Goal: Task Accomplishment & Management: Use online tool/utility

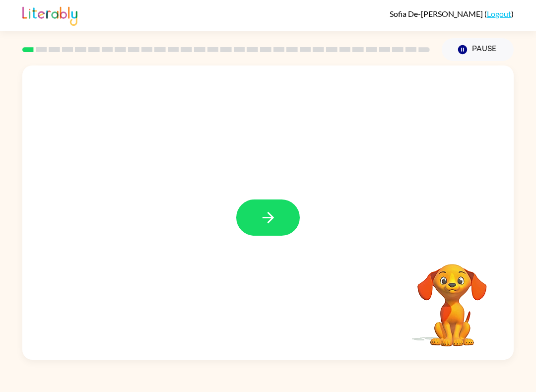
click at [269, 210] on icon "button" at bounding box center [268, 217] width 17 height 17
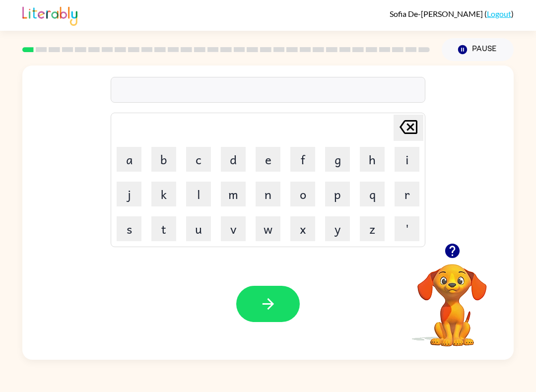
click at [126, 222] on button "s" at bounding box center [129, 229] width 25 height 25
click at [371, 165] on button "h" at bounding box center [372, 159] width 25 height 25
click at [194, 232] on button "u" at bounding box center [198, 229] width 25 height 25
click at [128, 229] on button "s" at bounding box center [129, 229] width 25 height 25
click at [377, 157] on button "h" at bounding box center [372, 159] width 25 height 25
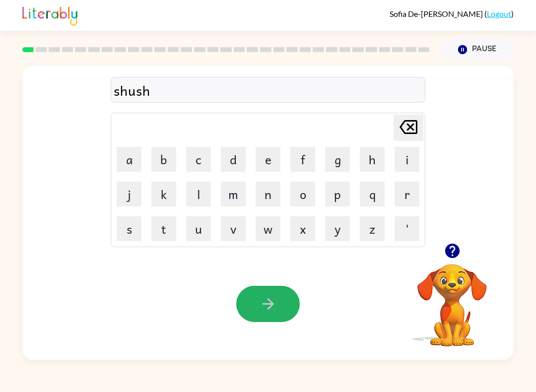
click at [279, 304] on button "button" at bounding box center [268, 304] width 64 height 36
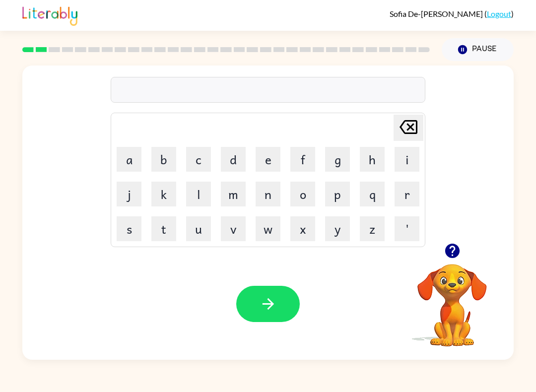
click at [131, 153] on button "a" at bounding box center [129, 159] width 25 height 25
click at [340, 192] on button "p" at bounding box center [337, 194] width 25 height 25
click at [269, 160] on button "e" at bounding box center [268, 159] width 25 height 25
click at [413, 187] on button "r" at bounding box center [407, 194] width 25 height 25
click at [414, 159] on button "i" at bounding box center [407, 159] width 25 height 25
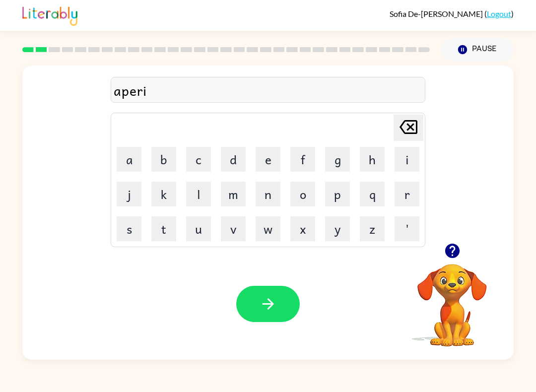
click at [275, 151] on button "e" at bounding box center [268, 159] width 25 height 25
click at [277, 188] on button "n" at bounding box center [268, 194] width 25 height 25
click at [203, 159] on button "c" at bounding box center [198, 159] width 25 height 25
click at [267, 160] on button "e" at bounding box center [268, 159] width 25 height 25
click at [125, 227] on button "s" at bounding box center [129, 229] width 25 height 25
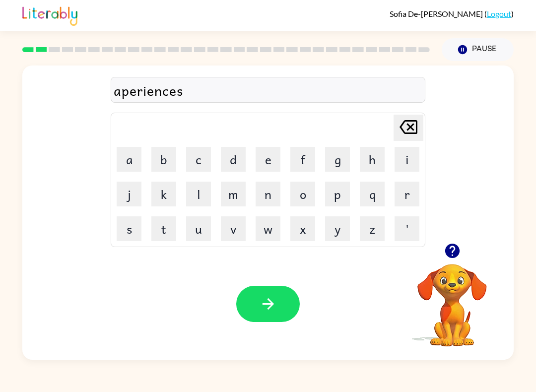
click at [276, 298] on icon "button" at bounding box center [268, 303] width 17 height 17
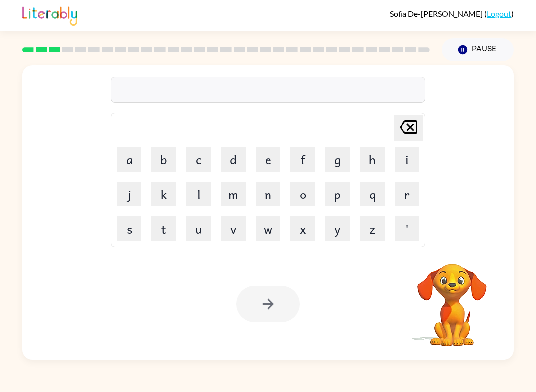
click at [400, 194] on button "r" at bounding box center [407, 194] width 25 height 25
click at [265, 160] on button "e" at bounding box center [268, 159] width 25 height 25
click at [129, 158] on button "a" at bounding box center [129, 159] width 25 height 25
click at [193, 195] on button "l" at bounding box center [198, 194] width 25 height 25
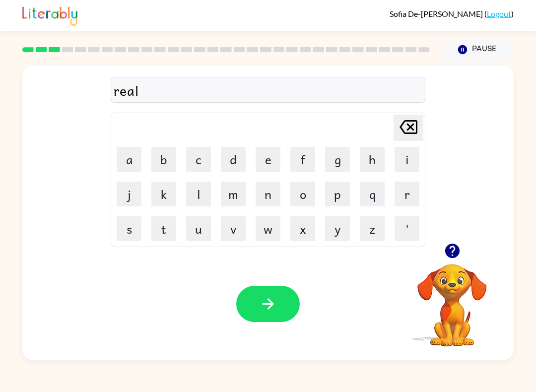
click at [406, 162] on button "i" at bounding box center [407, 159] width 25 height 25
click at [167, 231] on button "t" at bounding box center [163, 229] width 25 height 25
click at [347, 236] on button "y" at bounding box center [337, 229] width 25 height 25
click at [269, 316] on button "button" at bounding box center [268, 304] width 64 height 36
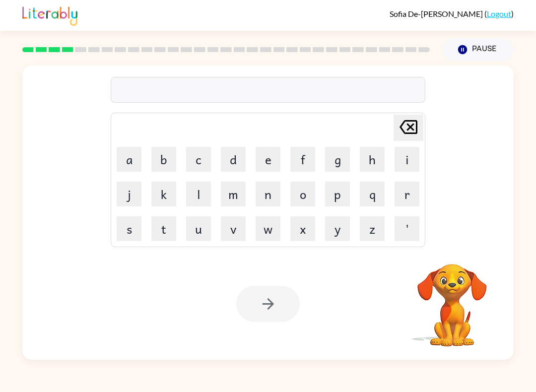
click at [263, 151] on button "e" at bounding box center [268, 159] width 25 height 25
click at [211, 193] on button "l" at bounding box center [198, 194] width 25 height 25
click at [404, 157] on button "i" at bounding box center [407, 159] width 25 height 25
click at [244, 191] on button "m" at bounding box center [233, 194] width 25 height 25
click at [405, 155] on button "i" at bounding box center [407, 159] width 25 height 25
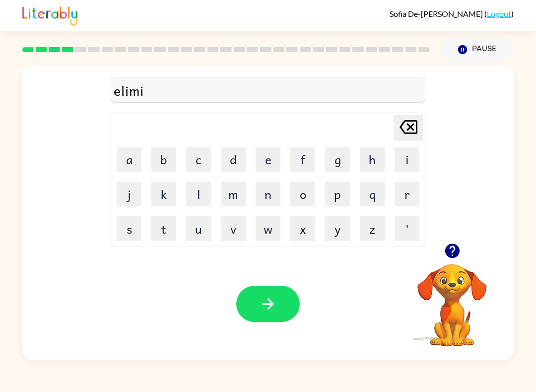
click at [276, 194] on button "n" at bounding box center [268, 194] width 25 height 25
click at [127, 160] on button "a" at bounding box center [129, 159] width 25 height 25
click at [163, 234] on button "t" at bounding box center [163, 229] width 25 height 25
click at [271, 162] on button "e" at bounding box center [268, 159] width 25 height 25
click at [274, 329] on div "Your browser must support playing .mp4 files to use Literably. Please try using…" at bounding box center [268, 304] width 492 height 112
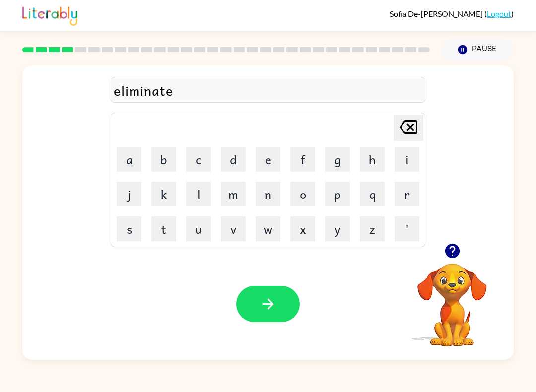
click at [264, 315] on button "button" at bounding box center [268, 304] width 64 height 36
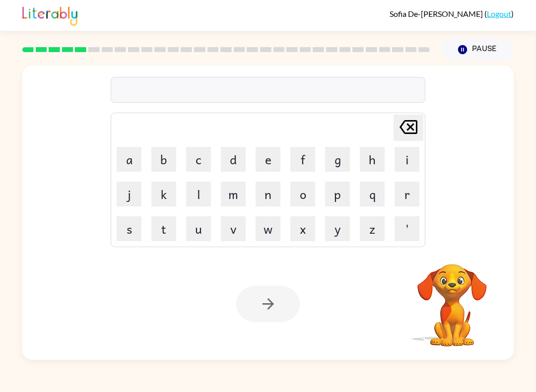
click at [239, 164] on button "d" at bounding box center [233, 159] width 25 height 25
click at [204, 227] on button "u" at bounding box center [198, 229] width 25 height 25
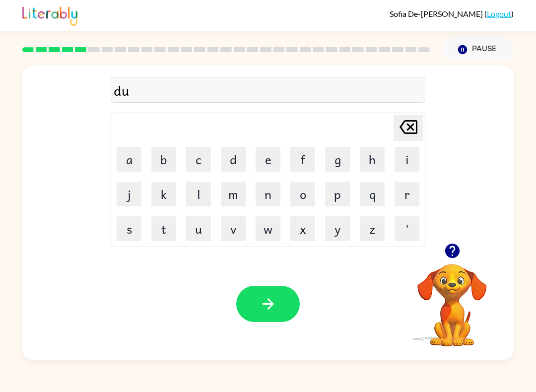
click at [346, 198] on button "p" at bounding box center [337, 194] width 25 height 25
click at [201, 187] on button "l" at bounding box center [198, 194] width 25 height 25
click at [403, 163] on button "i" at bounding box center [407, 159] width 25 height 25
click at [199, 154] on button "c" at bounding box center [198, 159] width 25 height 25
click at [136, 159] on button "a" at bounding box center [129, 159] width 25 height 25
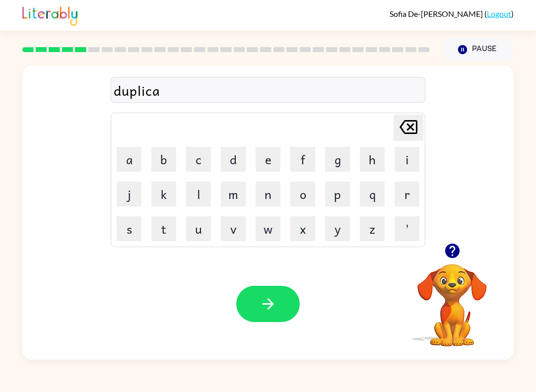
click at [166, 229] on button "t" at bounding box center [163, 229] width 25 height 25
click at [268, 160] on button "e" at bounding box center [268, 159] width 25 height 25
click at [271, 314] on button "button" at bounding box center [268, 304] width 64 height 36
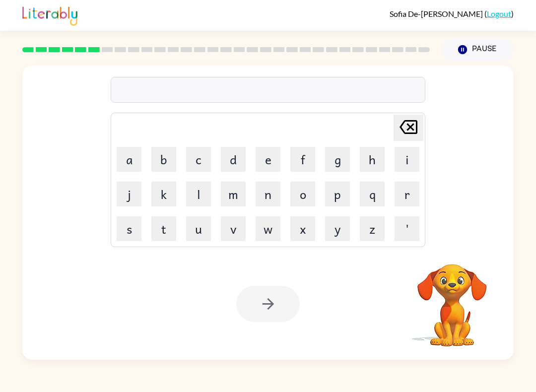
click at [238, 229] on button "v" at bounding box center [233, 229] width 25 height 25
click at [140, 151] on button "a" at bounding box center [129, 159] width 25 height 25
click at [210, 152] on button "c" at bounding box center [198, 159] width 25 height 25
click at [135, 162] on button "a" at bounding box center [129, 159] width 25 height 25
click at [168, 223] on button "t" at bounding box center [163, 229] width 25 height 25
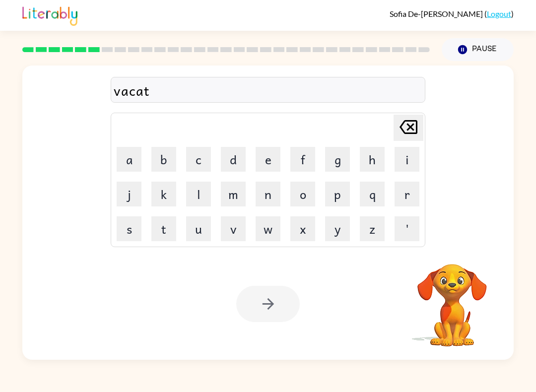
click at [408, 161] on button "i" at bounding box center [407, 159] width 25 height 25
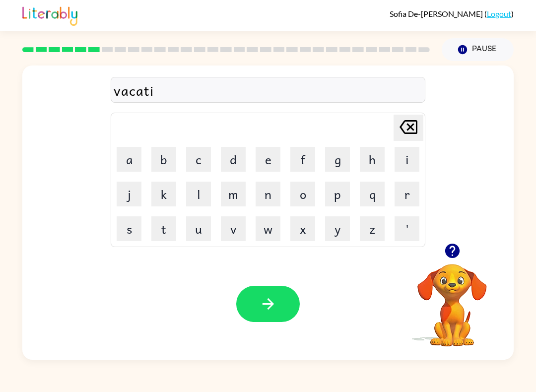
click at [301, 192] on button "o" at bounding box center [303, 194] width 25 height 25
click at [270, 184] on button "n" at bounding box center [268, 194] width 25 height 25
click at [260, 298] on icon "button" at bounding box center [268, 303] width 17 height 17
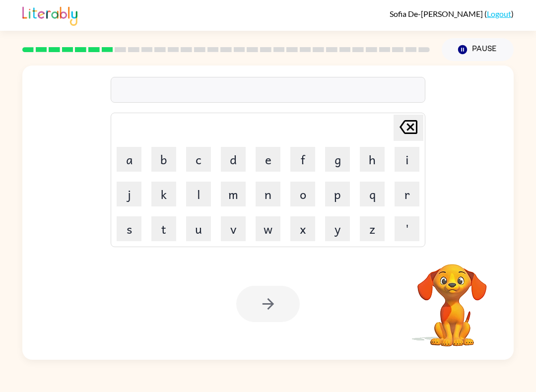
click at [342, 197] on button "p" at bounding box center [337, 194] width 25 height 25
click at [195, 232] on button "u" at bounding box center [198, 229] width 25 height 25
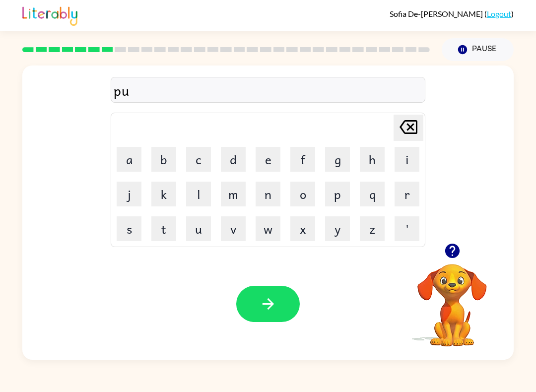
click at [230, 163] on button "d" at bounding box center [233, 159] width 25 height 25
click at [203, 189] on button "l" at bounding box center [198, 194] width 25 height 25
click at [269, 159] on button "e" at bounding box center [268, 159] width 25 height 25
click at [266, 302] on icon "button" at bounding box center [268, 303] width 17 height 17
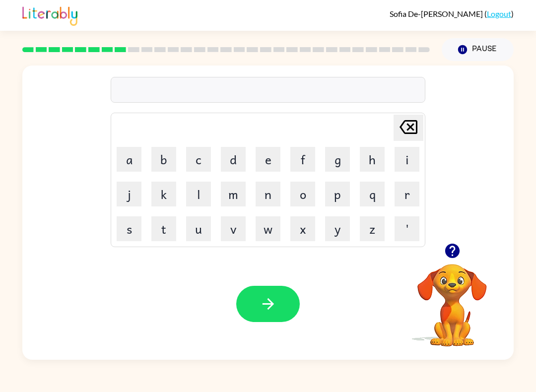
click at [450, 243] on icon "button" at bounding box center [452, 250] width 17 height 17
click at [343, 194] on button "p" at bounding box center [337, 194] width 25 height 25
click at [131, 160] on button "a" at bounding box center [129, 159] width 25 height 25
click at [413, 198] on button "r" at bounding box center [407, 194] width 25 height 25
click at [168, 233] on button "t" at bounding box center [163, 229] width 25 height 25
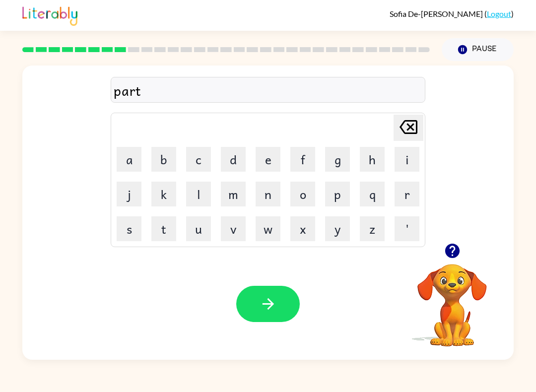
click at [405, 160] on button "i" at bounding box center [407, 159] width 25 height 25
click at [206, 164] on button "c" at bounding box center [198, 159] width 25 height 25
click at [205, 194] on button "l" at bounding box center [198, 194] width 25 height 25
click at [270, 156] on button "e" at bounding box center [268, 159] width 25 height 25
click at [265, 315] on button "button" at bounding box center [268, 304] width 64 height 36
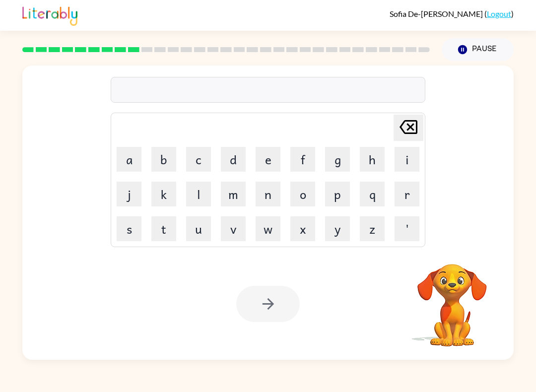
click at [412, 199] on button "r" at bounding box center [407, 194] width 25 height 25
click at [272, 152] on button "e" at bounding box center [268, 159] width 25 height 25
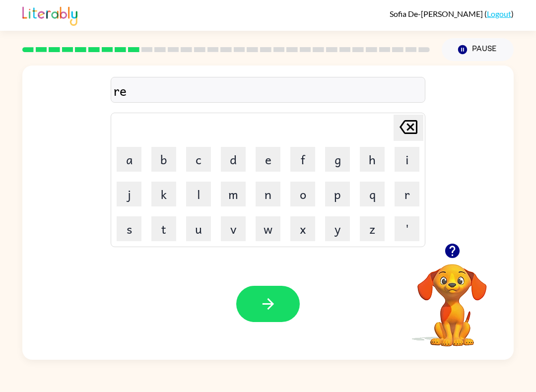
click at [194, 159] on button "c" at bounding box center [198, 159] width 25 height 25
click at [130, 165] on button "a" at bounding box center [129, 159] width 25 height 25
click at [343, 197] on button "p" at bounding box center [337, 194] width 25 height 25
click at [174, 220] on button "t" at bounding box center [163, 229] width 25 height 25
click at [201, 225] on button "u" at bounding box center [198, 229] width 25 height 25
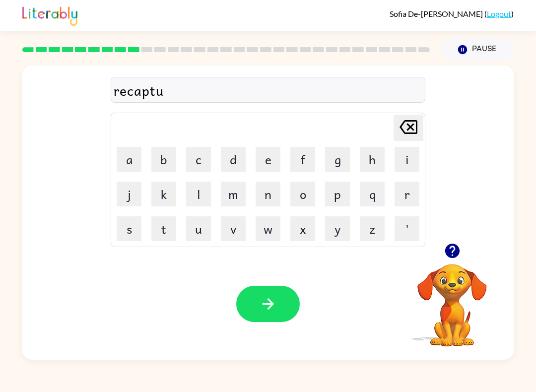
click at [409, 192] on button "r" at bounding box center [407, 194] width 25 height 25
click at [276, 160] on button "e" at bounding box center [268, 159] width 25 height 25
click at [259, 321] on button "button" at bounding box center [268, 304] width 64 height 36
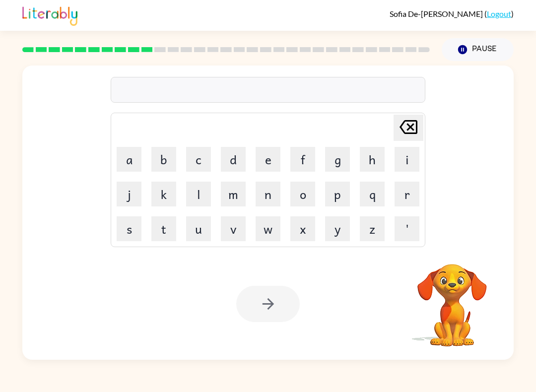
click at [341, 196] on button "p" at bounding box center [337, 194] width 25 height 25
click at [404, 195] on button "r" at bounding box center [407, 194] width 25 height 25
click at [272, 159] on button "e" at bounding box center [268, 159] width 25 height 25
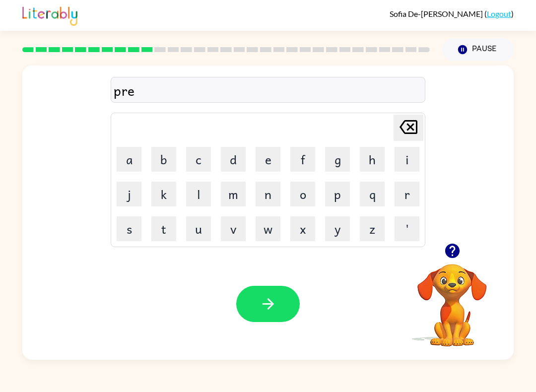
click at [126, 227] on button "s" at bounding box center [129, 229] width 25 height 25
click at [202, 160] on button "c" at bounding box center [198, 159] width 25 height 25
click at [381, 164] on button "h" at bounding box center [372, 159] width 25 height 25
click at [302, 200] on button "o" at bounding box center [303, 194] width 25 height 25
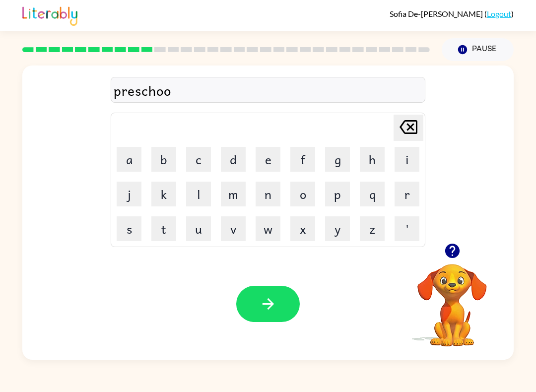
click at [199, 188] on button "l" at bounding box center [198, 194] width 25 height 25
click at [269, 295] on button "button" at bounding box center [268, 304] width 64 height 36
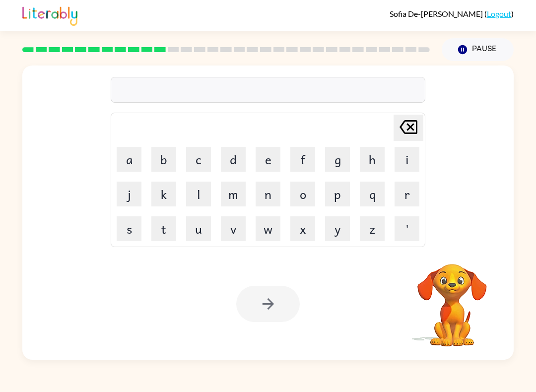
click at [202, 157] on button "c" at bounding box center [198, 159] width 25 height 25
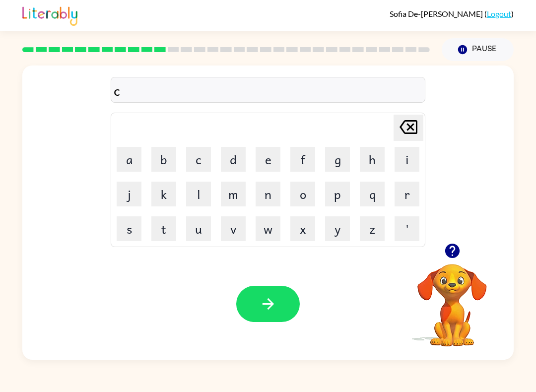
click at [407, 197] on button "r" at bounding box center [407, 194] width 25 height 25
click at [141, 159] on button "a" at bounding box center [129, 159] width 25 height 25
click at [233, 227] on button "v" at bounding box center [233, 229] width 25 height 25
click at [263, 167] on button "e" at bounding box center [268, 159] width 25 height 25
click at [269, 310] on icon "button" at bounding box center [268, 303] width 17 height 17
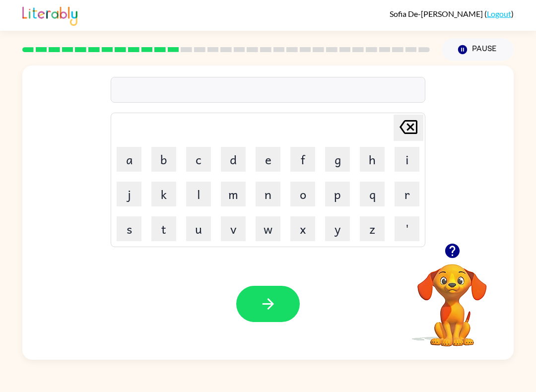
click at [245, 162] on button "d" at bounding box center [233, 159] width 25 height 25
click at [402, 160] on button "i" at bounding box center [407, 159] width 25 height 25
click at [205, 160] on button "c" at bounding box center [198, 159] width 25 height 25
click at [162, 226] on button "t" at bounding box center [163, 229] width 25 height 25
click at [135, 154] on button "a" at bounding box center [129, 159] width 25 height 25
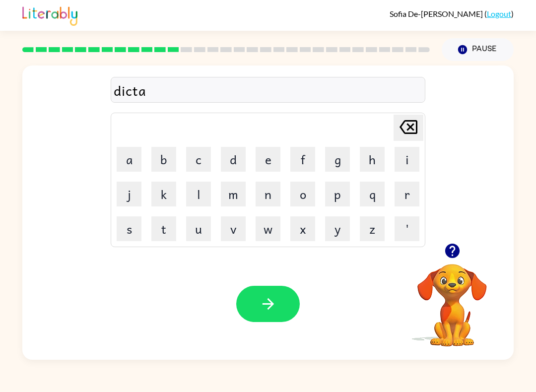
click at [163, 228] on button "t" at bounding box center [163, 229] width 25 height 25
click at [276, 160] on button "e" at bounding box center [268, 159] width 25 height 25
click at [251, 300] on button "button" at bounding box center [268, 304] width 64 height 36
click at [343, 195] on button "p" at bounding box center [337, 194] width 25 height 25
click at [132, 152] on button "a" at bounding box center [129, 159] width 25 height 25
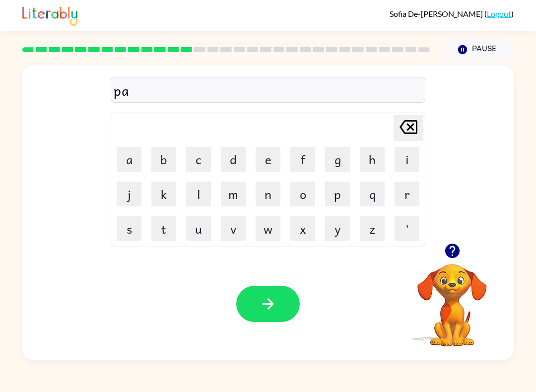
click at [343, 237] on button "y" at bounding box center [337, 229] width 25 height 25
click at [240, 193] on button "m" at bounding box center [233, 194] width 25 height 25
click at [270, 156] on button "e" at bounding box center [268, 159] width 25 height 25
click at [272, 204] on button "n" at bounding box center [268, 194] width 25 height 25
click at [157, 233] on button "t" at bounding box center [163, 229] width 25 height 25
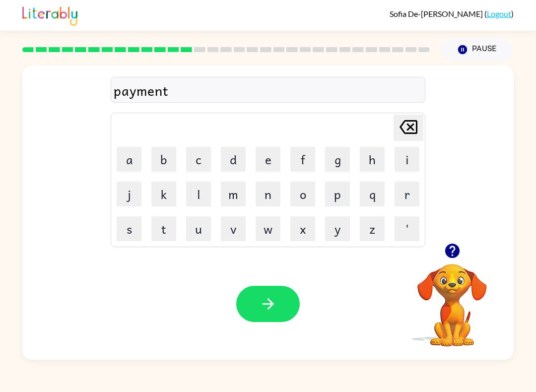
click at [260, 301] on icon "button" at bounding box center [268, 303] width 17 height 17
click at [238, 185] on button "m" at bounding box center [233, 194] width 25 height 25
click at [128, 155] on button "a" at bounding box center [129, 159] width 25 height 25
click at [128, 194] on button "j" at bounding box center [129, 194] width 25 height 25
click at [305, 200] on button "o" at bounding box center [303, 194] width 25 height 25
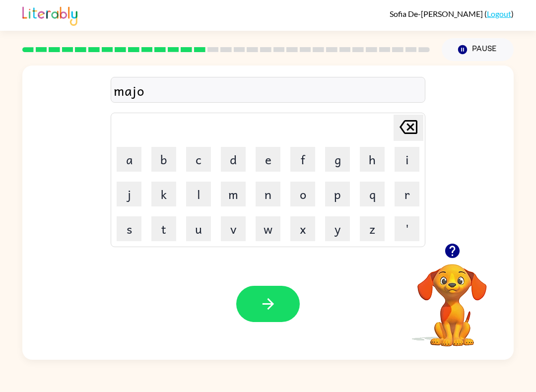
click at [398, 200] on button "r" at bounding box center [407, 194] width 25 height 25
click at [272, 305] on icon "button" at bounding box center [267, 303] width 11 height 11
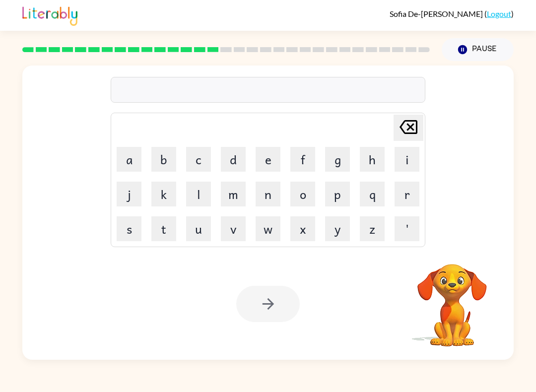
click at [131, 228] on button "s" at bounding box center [129, 229] width 25 height 25
click at [341, 188] on button "p" at bounding box center [337, 194] width 25 height 25
click at [138, 161] on button "a" at bounding box center [129, 159] width 25 height 25
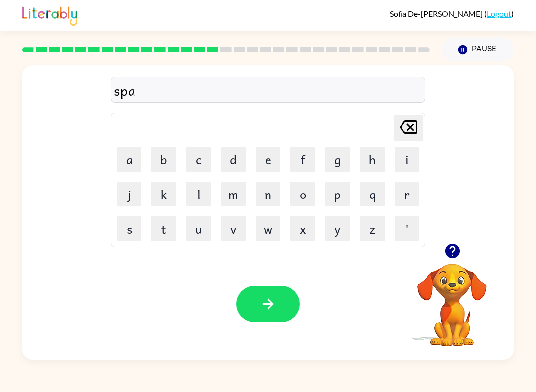
click at [414, 193] on button "r" at bounding box center [407, 194] width 25 height 25
click at [166, 192] on button "k" at bounding box center [163, 194] width 25 height 25
click at [280, 304] on button "button" at bounding box center [268, 304] width 64 height 36
click at [453, 249] on icon "button" at bounding box center [452, 251] width 14 height 14
click at [347, 197] on button "p" at bounding box center [337, 194] width 25 height 25
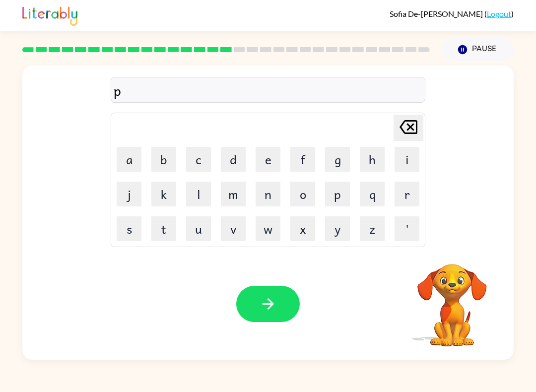
click at [123, 160] on button "a" at bounding box center [129, 159] width 25 height 25
click at [198, 187] on button "l" at bounding box center [198, 194] width 25 height 25
click at [270, 303] on icon "button" at bounding box center [268, 303] width 17 height 17
click at [134, 229] on button "s" at bounding box center [129, 229] width 25 height 25
click at [339, 199] on button "p" at bounding box center [337, 194] width 25 height 25
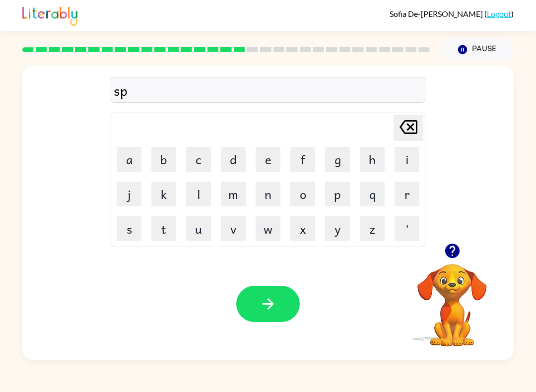
click at [408, 159] on button "i" at bounding box center [407, 159] width 25 height 25
click at [272, 199] on button "n" at bounding box center [268, 194] width 25 height 25
click at [405, 154] on button "i" at bounding box center [407, 159] width 25 height 25
click at [272, 197] on button "n" at bounding box center [268, 194] width 25 height 25
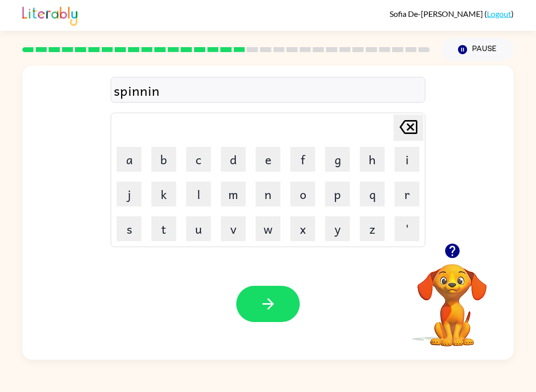
click at [332, 164] on button "g" at bounding box center [337, 159] width 25 height 25
click at [273, 310] on icon "button" at bounding box center [268, 303] width 17 height 17
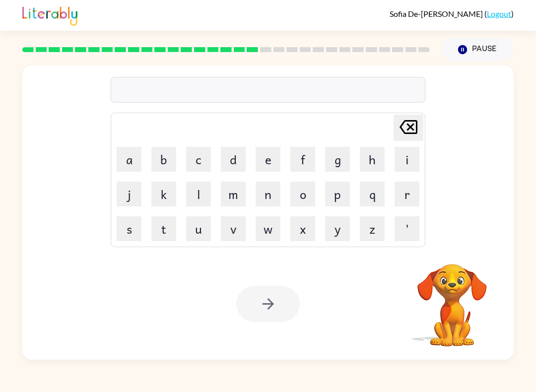
click at [337, 163] on button "g" at bounding box center [337, 159] width 25 height 25
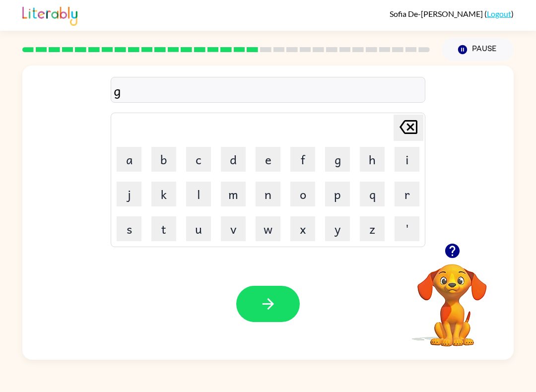
click at [409, 192] on button "r" at bounding box center [407, 194] width 25 height 25
click at [207, 230] on button "u" at bounding box center [198, 229] width 25 height 25
click at [235, 194] on button "m" at bounding box center [233, 194] width 25 height 25
click at [342, 199] on button "p" at bounding box center [337, 194] width 25 height 25
click at [404, 157] on button "i" at bounding box center [407, 159] width 25 height 25
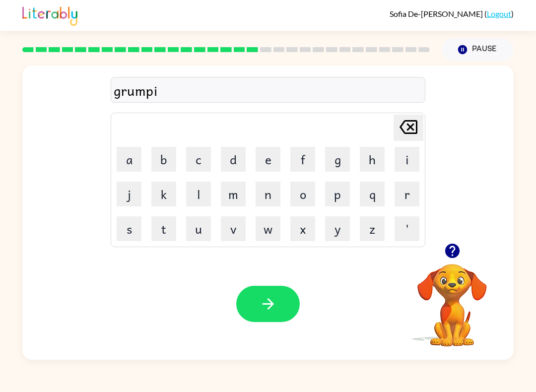
click at [266, 162] on button "e" at bounding box center [268, 159] width 25 height 25
click at [134, 224] on button "s" at bounding box center [129, 229] width 25 height 25
click at [162, 233] on button "t" at bounding box center [163, 229] width 25 height 25
click at [280, 304] on button "button" at bounding box center [268, 304] width 64 height 36
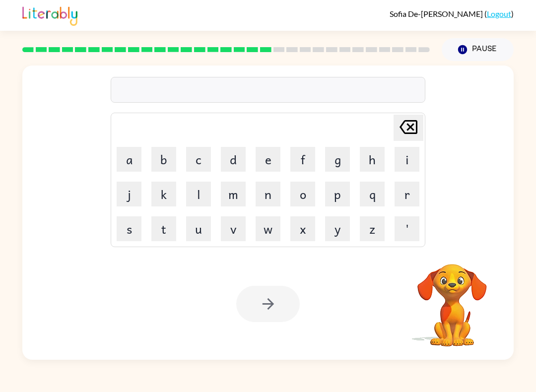
click at [413, 151] on button "i" at bounding box center [407, 159] width 25 height 25
click at [264, 199] on button "n" at bounding box center [268, 194] width 25 height 25
click at [207, 162] on button "c" at bounding box center [198, 159] width 25 height 25
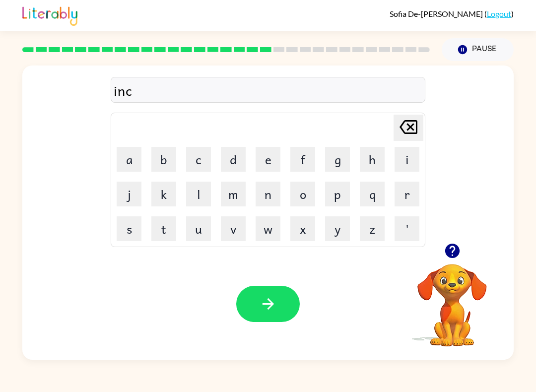
click at [408, 194] on button "r" at bounding box center [407, 194] width 25 height 25
click at [267, 164] on button "e" at bounding box center [268, 159] width 25 height 25
click at [236, 164] on button "d" at bounding box center [233, 159] width 25 height 25
click at [140, 158] on button "a" at bounding box center [129, 159] width 25 height 25
click at [168, 167] on button "b" at bounding box center [163, 159] width 25 height 25
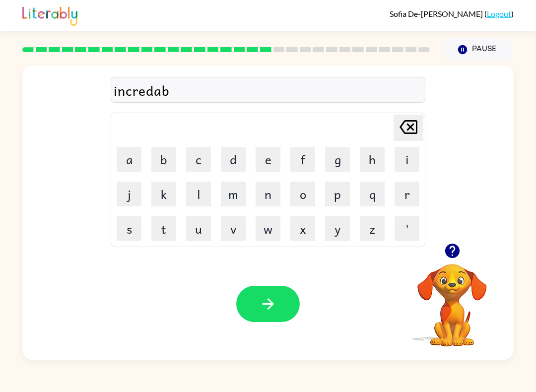
click at [198, 191] on button "l" at bounding box center [198, 194] width 25 height 25
click at [206, 167] on button "c" at bounding box center [198, 159] width 25 height 25
click at [397, 132] on icon "[PERSON_NAME] last character input" at bounding box center [409, 127] width 24 height 24
click at [270, 154] on button "e" at bounding box center [268, 159] width 25 height 25
click at [264, 295] on button "button" at bounding box center [268, 304] width 64 height 36
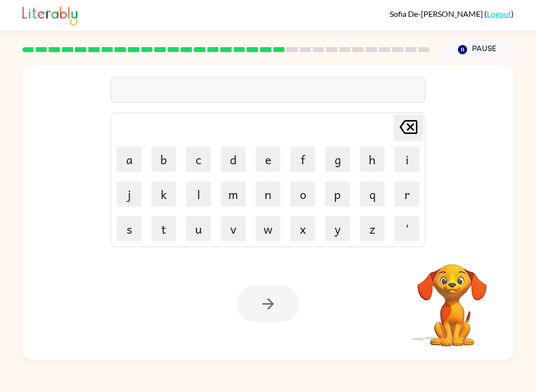
click at [206, 193] on button "l" at bounding box center [198, 194] width 25 height 25
click at [408, 153] on button "i" at bounding box center [407, 159] width 25 height 25
click at [140, 223] on button "s" at bounding box center [129, 229] width 25 height 25
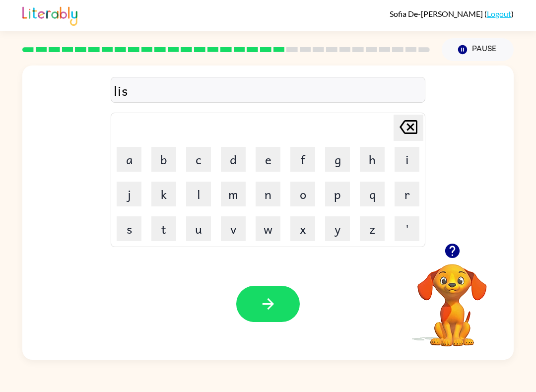
click at [271, 152] on button "e" at bounding box center [268, 159] width 25 height 25
click at [267, 195] on button "n" at bounding box center [268, 194] width 25 height 25
click at [166, 227] on button "t" at bounding box center [163, 229] width 25 height 25
click at [276, 312] on icon "button" at bounding box center [268, 303] width 17 height 17
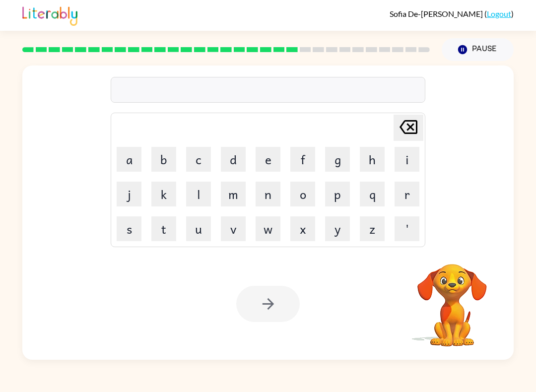
click at [269, 201] on button "n" at bounding box center [268, 194] width 25 height 25
click at [302, 196] on button "o" at bounding box center [303, 194] width 25 height 25
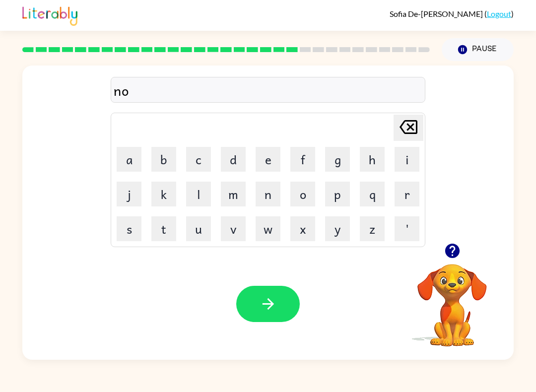
click at [238, 196] on button "m" at bounding box center [233, 194] width 25 height 25
click at [398, 165] on button "i" at bounding box center [407, 159] width 25 height 25
click at [266, 204] on button "n" at bounding box center [268, 194] width 25 height 25
click at [131, 161] on button "a" at bounding box center [129, 159] width 25 height 25
click at [168, 233] on button "t" at bounding box center [163, 229] width 25 height 25
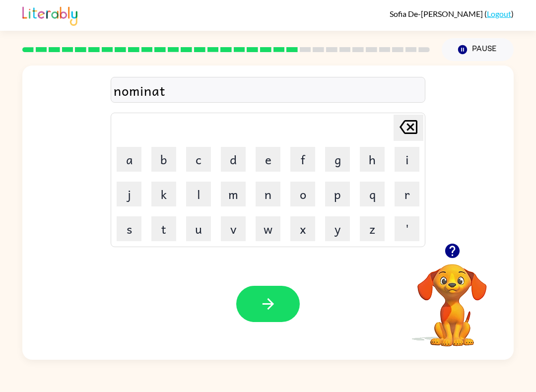
click at [260, 163] on button "e" at bounding box center [268, 159] width 25 height 25
click at [277, 304] on button "button" at bounding box center [268, 304] width 64 height 36
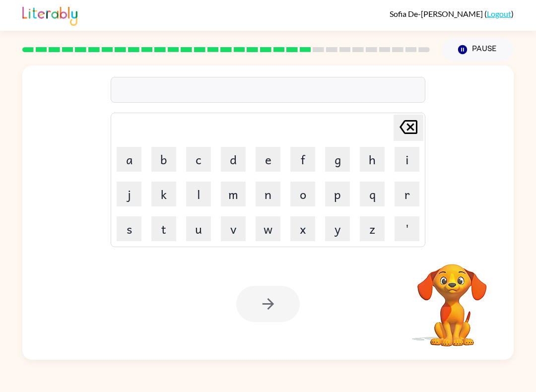
click at [130, 224] on button "s" at bounding box center [129, 229] width 25 height 25
click at [201, 225] on button "u" at bounding box center [198, 229] width 25 height 25
click at [141, 230] on button "s" at bounding box center [129, 229] width 25 height 25
click at [166, 232] on button "t" at bounding box center [163, 229] width 25 height 25
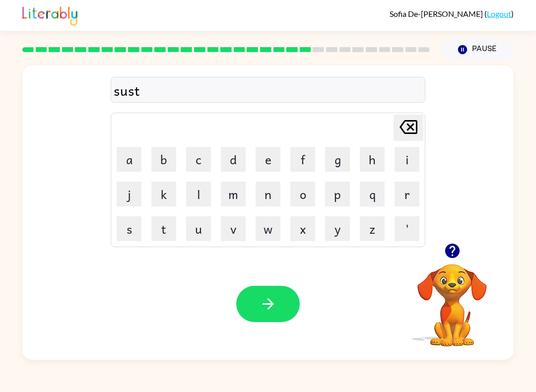
click at [135, 161] on button "a" at bounding box center [129, 159] width 25 height 25
click at [399, 159] on button "i" at bounding box center [407, 159] width 25 height 25
click at [270, 199] on button "n" at bounding box center [268, 194] width 25 height 25
click at [276, 299] on icon "button" at bounding box center [268, 303] width 17 height 17
click at [279, 226] on button "w" at bounding box center [268, 229] width 25 height 25
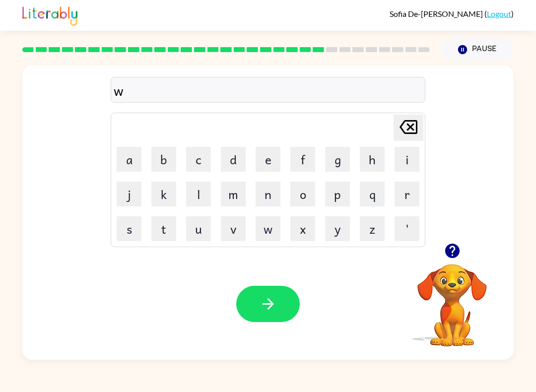
click at [305, 202] on button "o" at bounding box center [303, 194] width 25 height 25
click at [406, 193] on button "r" at bounding box center [407, 194] width 25 height 25
click at [225, 164] on button "d" at bounding box center [233, 159] width 25 height 25
click at [342, 227] on button "y" at bounding box center [337, 229] width 25 height 25
click at [272, 303] on icon "button" at bounding box center [267, 303] width 11 height 11
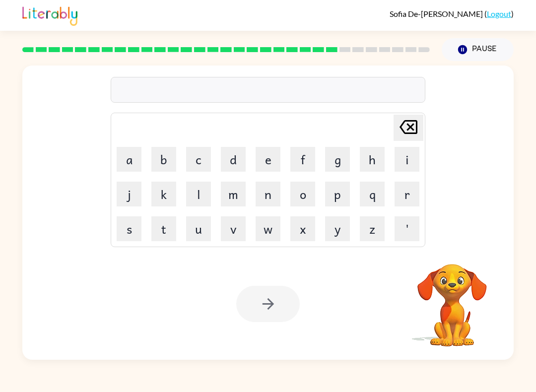
click at [409, 197] on button "r" at bounding box center [407, 194] width 25 height 25
click at [278, 160] on button "e" at bounding box center [268, 159] width 25 height 25
click at [201, 195] on button "l" at bounding box center [198, 194] width 25 height 25
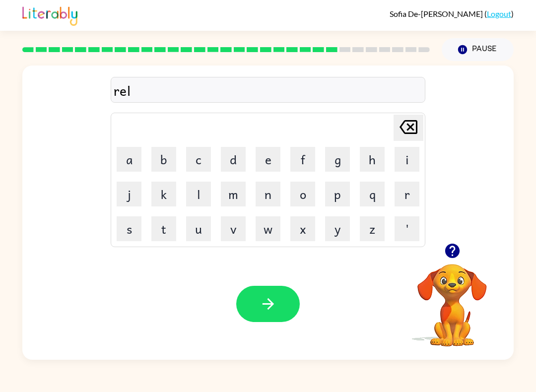
click at [135, 163] on button "a" at bounding box center [129, 159] width 25 height 25
click at [168, 228] on button "t" at bounding box center [163, 229] width 25 height 25
click at [265, 163] on button "e" at bounding box center [268, 159] width 25 height 25
click at [228, 162] on button "d" at bounding box center [233, 159] width 25 height 25
click at [269, 312] on icon "button" at bounding box center [268, 303] width 17 height 17
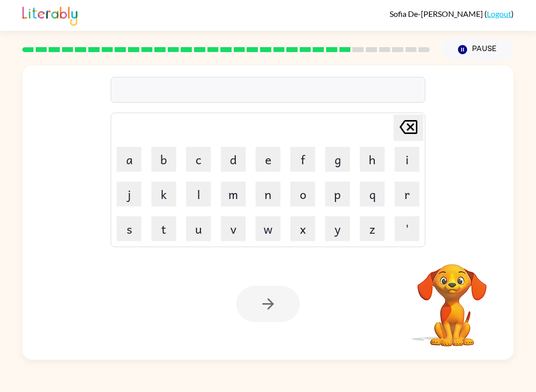
click at [174, 192] on button "k" at bounding box center [163, 194] width 25 height 25
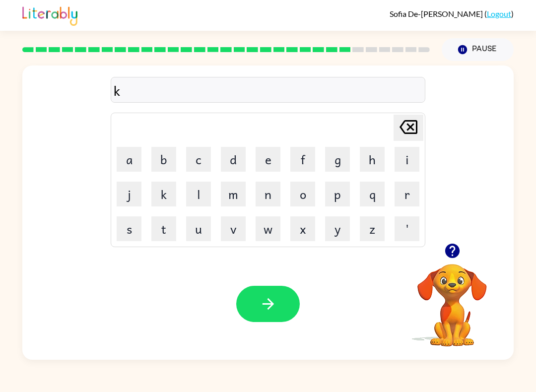
click at [403, 164] on button "i" at bounding box center [407, 159] width 25 height 25
click at [171, 234] on button "t" at bounding box center [163, 229] width 25 height 25
click at [266, 159] on button "e" at bounding box center [268, 159] width 25 height 25
click at [274, 199] on button "n" at bounding box center [268, 194] width 25 height 25
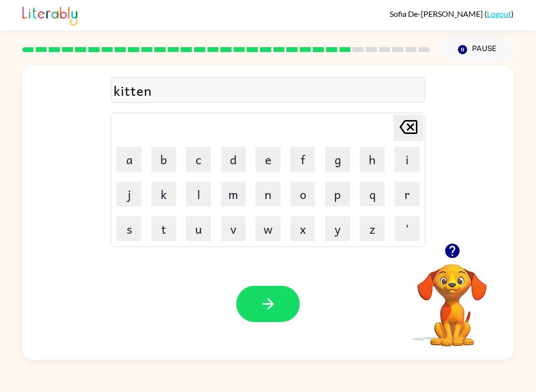
click at [283, 309] on button "button" at bounding box center [268, 304] width 64 height 36
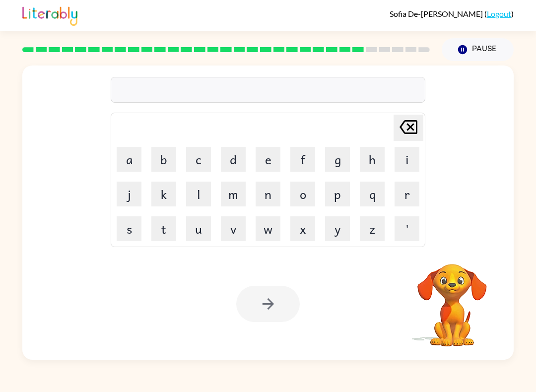
click at [493, 126] on div "[PERSON_NAME] last character input a b c d e f g h i j k l m n o p q r s t u v …" at bounding box center [268, 155] width 492 height 178
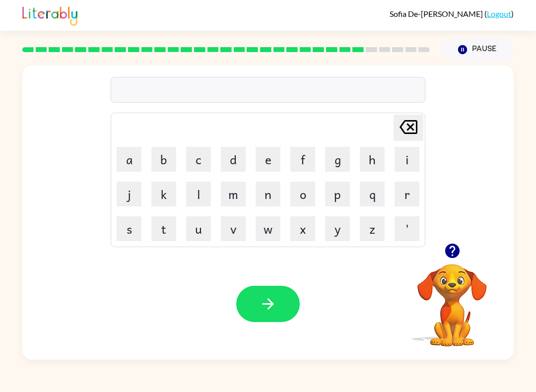
click at [239, 165] on button "d" at bounding box center [233, 159] width 25 height 25
click at [271, 163] on button "e" at bounding box center [268, 159] width 25 height 25
click at [333, 205] on button "p" at bounding box center [337, 194] width 25 height 25
click at [131, 163] on button "a" at bounding box center [129, 159] width 25 height 25
click at [407, 196] on button "r" at bounding box center [407, 194] width 25 height 25
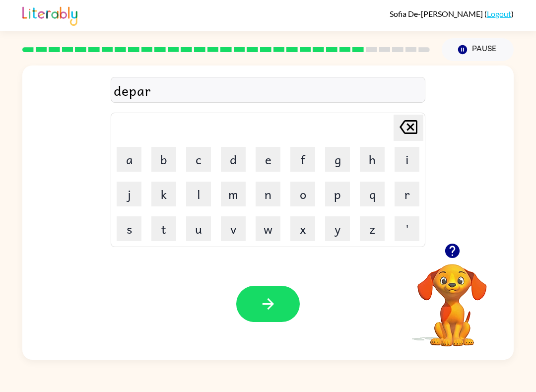
click at [167, 234] on button "t" at bounding box center [163, 229] width 25 height 25
click at [275, 189] on button "n" at bounding box center [268, 194] width 25 height 25
click at [408, 139] on icon "[PERSON_NAME] last character input" at bounding box center [409, 127] width 24 height 24
click at [242, 196] on button "m" at bounding box center [233, 194] width 25 height 25
click at [274, 154] on button "e" at bounding box center [268, 159] width 25 height 25
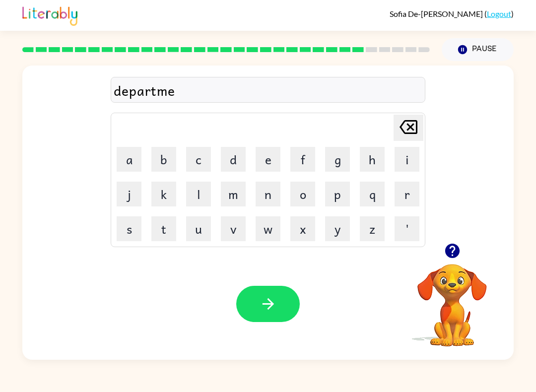
click at [274, 192] on button "n" at bounding box center [268, 194] width 25 height 25
click at [170, 240] on button "t" at bounding box center [163, 229] width 25 height 25
click at [280, 314] on button "button" at bounding box center [268, 304] width 64 height 36
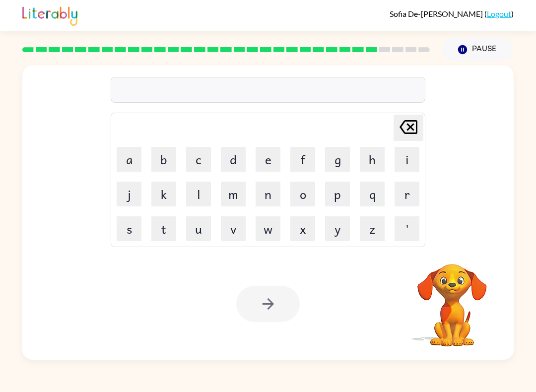
click at [119, 239] on button "s" at bounding box center [129, 229] width 25 height 25
click at [200, 197] on button "l" at bounding box center [198, 194] width 25 height 25
click at [397, 159] on button "i" at bounding box center [407, 159] width 25 height 25
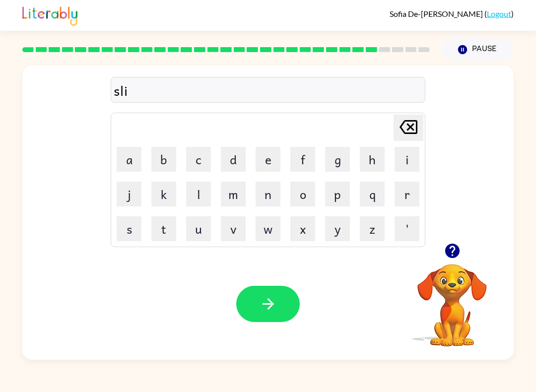
click at [340, 161] on button "g" at bounding box center [337, 159] width 25 height 25
click at [380, 158] on button "h" at bounding box center [372, 159] width 25 height 25
click at [169, 228] on button "t" at bounding box center [163, 229] width 25 height 25
click at [271, 297] on icon "button" at bounding box center [268, 303] width 17 height 17
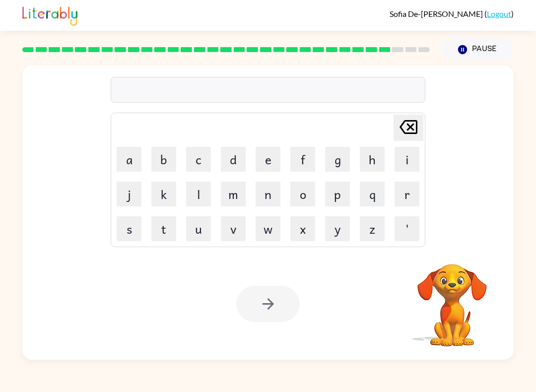
click at [201, 227] on button "u" at bounding box center [198, 229] width 25 height 25
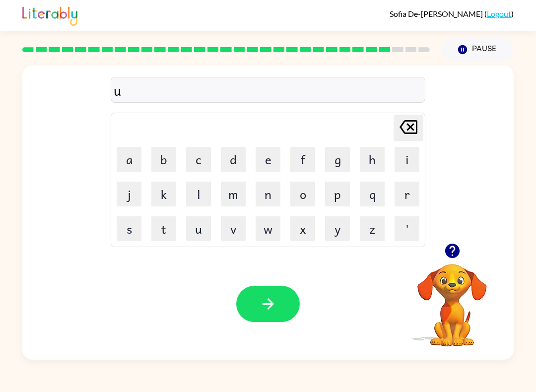
click at [266, 196] on button "n" at bounding box center [268, 194] width 25 height 25
click at [405, 160] on button "i" at bounding box center [407, 159] width 25 height 25
click at [232, 219] on button "v" at bounding box center [233, 229] width 25 height 25
click at [275, 159] on button "e" at bounding box center [268, 159] width 25 height 25
click at [404, 196] on button "r" at bounding box center [407, 194] width 25 height 25
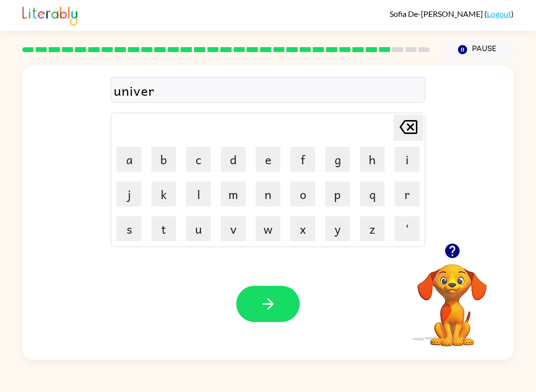
click at [132, 226] on button "s" at bounding box center [129, 229] width 25 height 25
click at [135, 159] on button "a" at bounding box center [129, 159] width 25 height 25
click at [199, 196] on button "l" at bounding box center [198, 194] width 25 height 25
click at [253, 313] on button "button" at bounding box center [268, 304] width 64 height 36
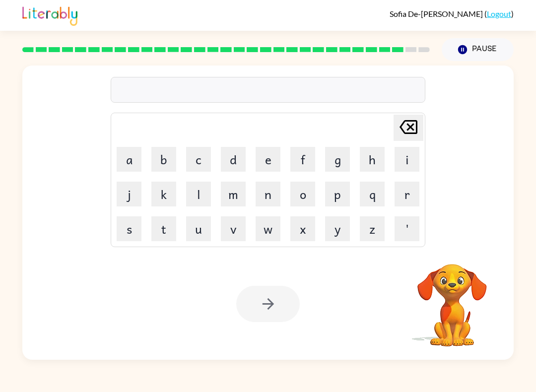
click at [123, 227] on button "s" at bounding box center [129, 229] width 25 height 25
click at [404, 155] on button "i" at bounding box center [407, 159] width 25 height 25
click at [202, 192] on button "l" at bounding box center [198, 194] width 25 height 25
click at [232, 230] on button "v" at bounding box center [233, 229] width 25 height 25
click at [269, 155] on button "e" at bounding box center [268, 159] width 25 height 25
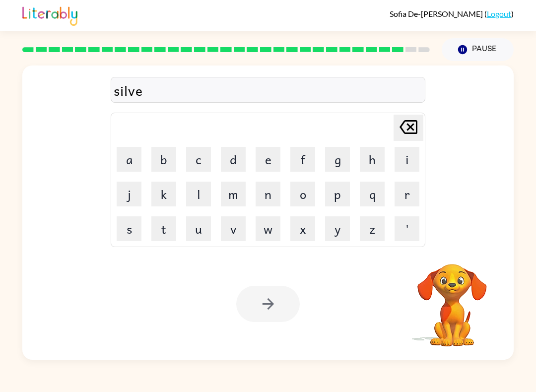
click at [410, 201] on button "r" at bounding box center [407, 194] width 25 height 25
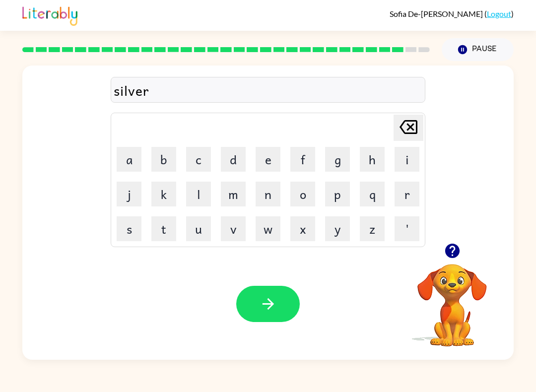
click at [271, 229] on button "w" at bounding box center [268, 229] width 25 height 25
click at [273, 157] on button "e" at bounding box center [268, 159] width 25 height 25
click at [130, 160] on button "a" at bounding box center [129, 159] width 25 height 25
click at [407, 200] on button "r" at bounding box center [407, 194] width 25 height 25
click at [275, 302] on icon "button" at bounding box center [268, 303] width 17 height 17
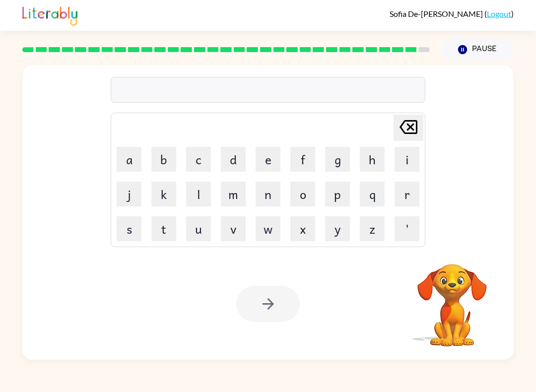
click at [413, 153] on button "i" at bounding box center [407, 159] width 25 height 25
click at [269, 192] on button "n" at bounding box center [268, 194] width 25 height 25
click at [210, 153] on button "c" at bounding box center [198, 159] width 25 height 25
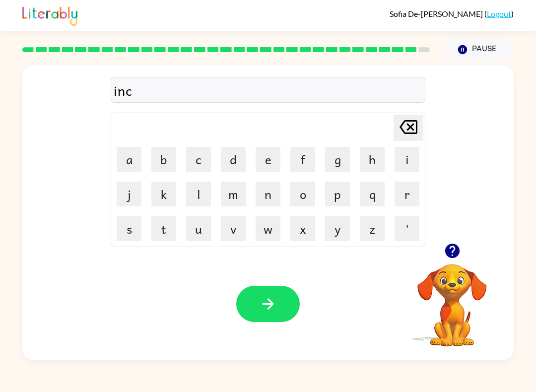
click at [197, 229] on button "u" at bounding box center [198, 229] width 25 height 25
click at [266, 195] on button "n" at bounding box center [268, 194] width 25 height 25
click at [162, 228] on button "t" at bounding box center [163, 229] width 25 height 25
click at [272, 163] on button "e" at bounding box center [268, 159] width 25 height 25
click at [404, 202] on button "r" at bounding box center [407, 194] width 25 height 25
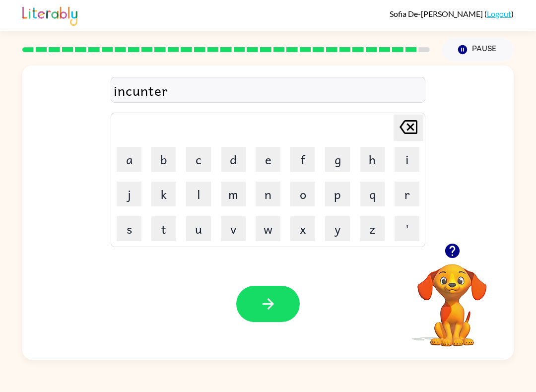
click at [284, 305] on button "button" at bounding box center [268, 304] width 64 height 36
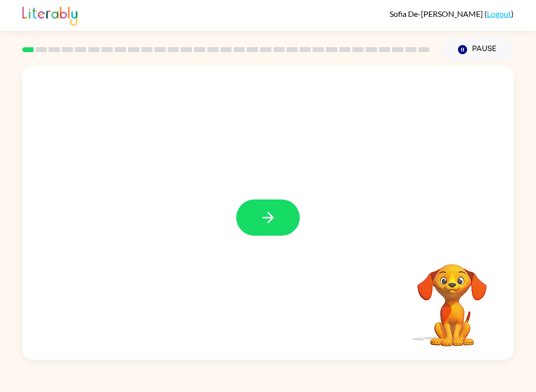
click at [273, 210] on icon "button" at bounding box center [268, 217] width 17 height 17
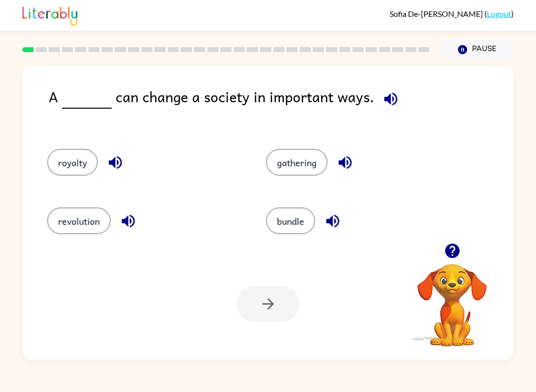
click at [73, 224] on button "revolution" at bounding box center [79, 221] width 64 height 27
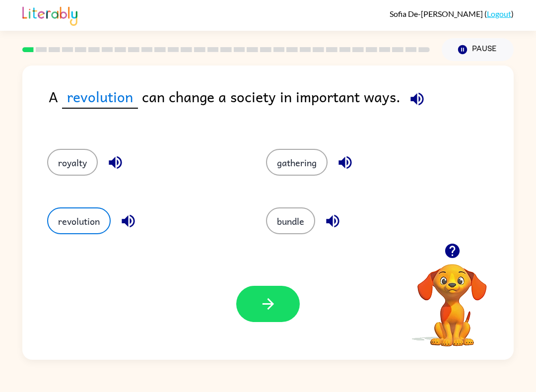
click at [283, 316] on button "button" at bounding box center [268, 304] width 64 height 36
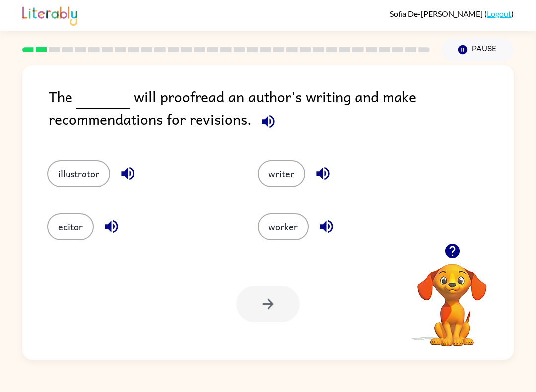
click at [59, 240] on button "editor" at bounding box center [70, 227] width 47 height 27
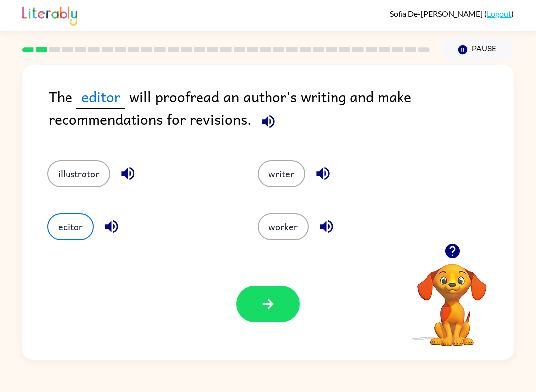
click at [272, 309] on icon "button" at bounding box center [268, 303] width 17 height 17
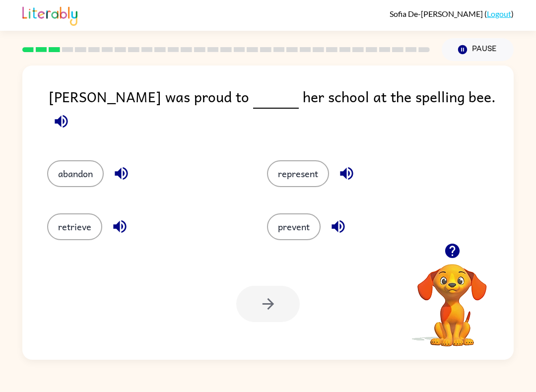
click at [316, 146] on div "represent" at bounding box center [358, 168] width 220 height 53
click at [299, 160] on button "represent" at bounding box center [298, 173] width 62 height 27
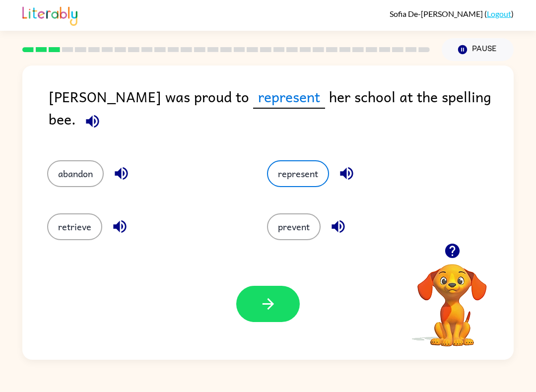
click at [275, 310] on icon "button" at bounding box center [268, 303] width 17 height 17
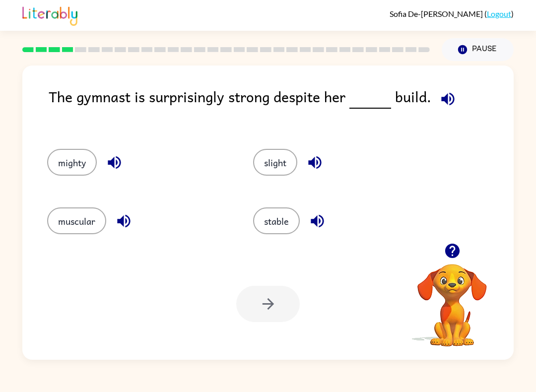
click at [273, 157] on button "slight" at bounding box center [275, 162] width 44 height 27
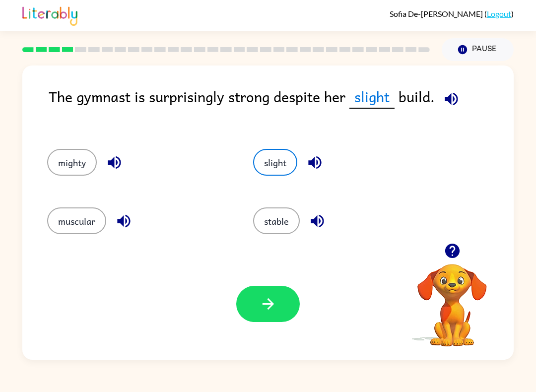
click at [262, 303] on icon "button" at bounding box center [268, 303] width 17 height 17
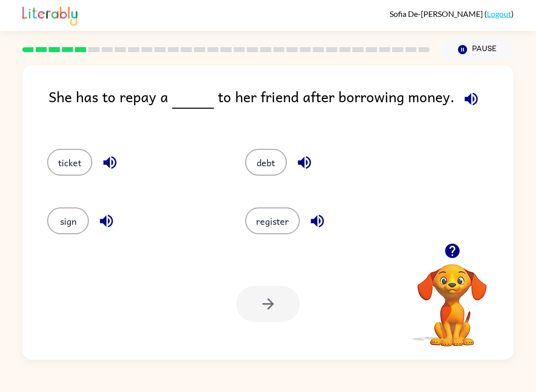
click at [264, 166] on button "debt" at bounding box center [266, 162] width 42 height 27
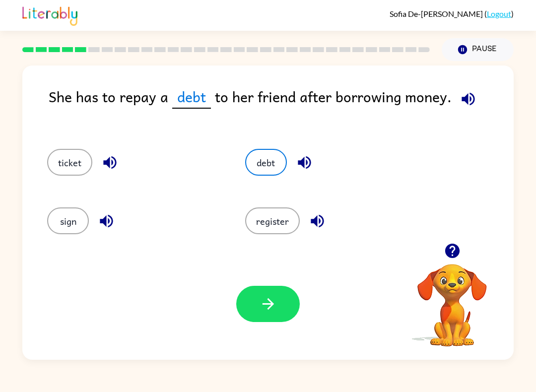
click at [277, 314] on button "button" at bounding box center [268, 304] width 64 height 36
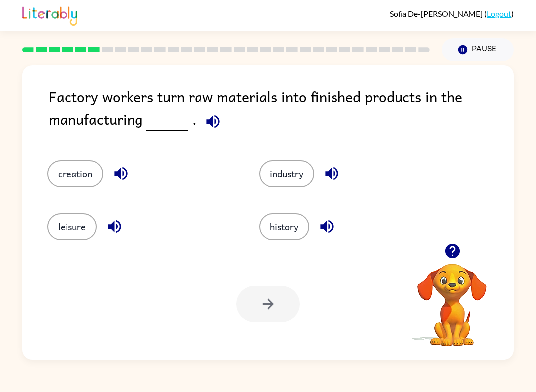
click at [301, 173] on button "industry" at bounding box center [286, 173] width 55 height 27
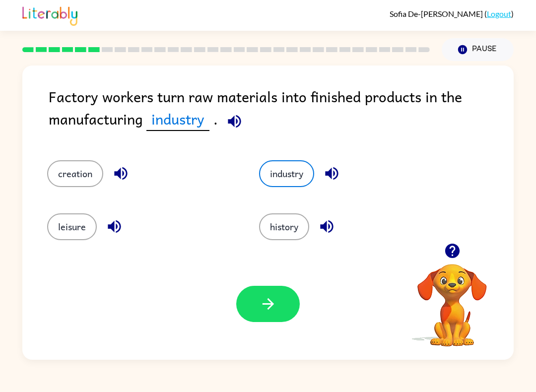
click at [263, 315] on button "button" at bounding box center [268, 304] width 64 height 36
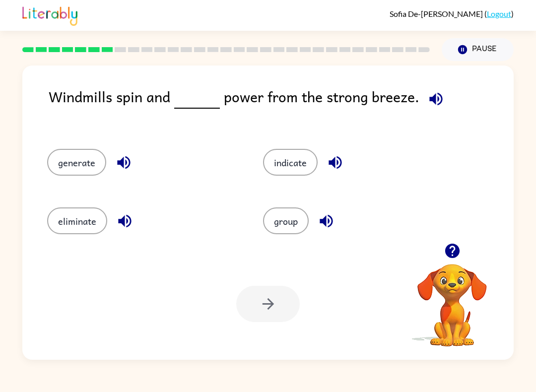
click at [65, 164] on button "generate" at bounding box center [76, 162] width 59 height 27
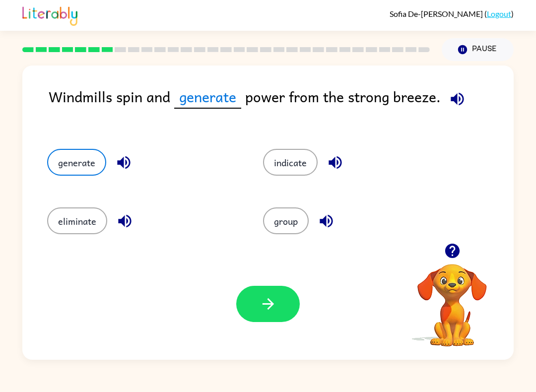
click at [252, 308] on button "button" at bounding box center [268, 304] width 64 height 36
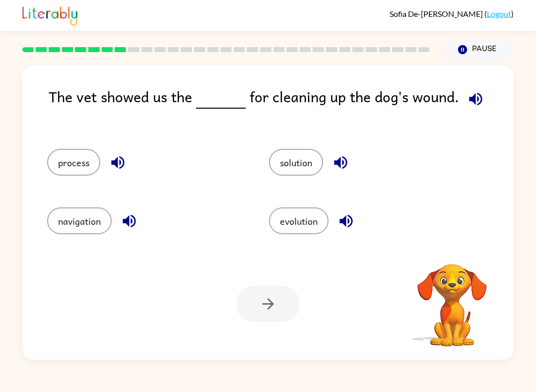
click at [320, 166] on button "solution" at bounding box center [296, 162] width 54 height 27
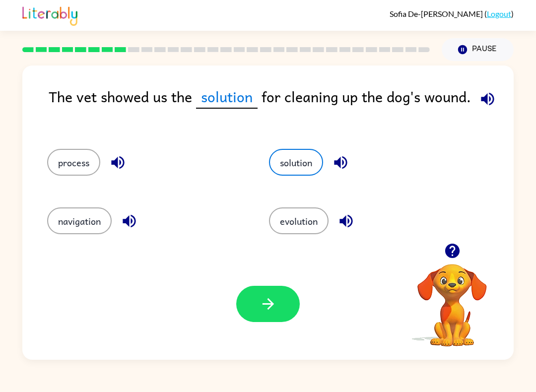
click at [67, 171] on button "process" at bounding box center [73, 162] width 53 height 27
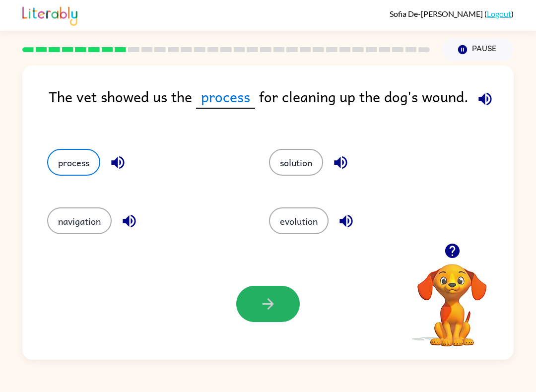
click at [277, 309] on button "button" at bounding box center [268, 304] width 64 height 36
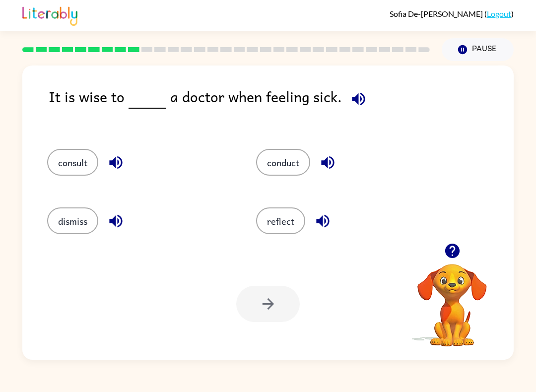
click at [86, 167] on button "consult" at bounding box center [72, 162] width 51 height 27
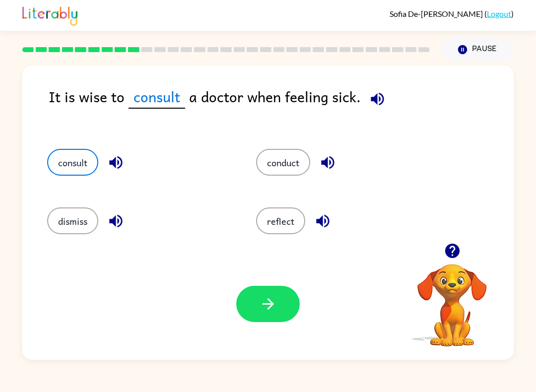
click at [267, 307] on icon "button" at bounding box center [268, 303] width 17 height 17
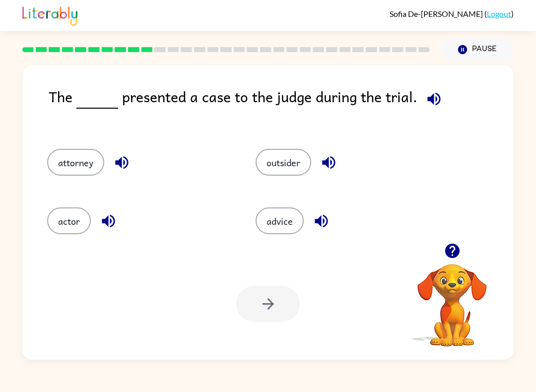
click at [290, 154] on button "outsider" at bounding box center [284, 162] width 56 height 27
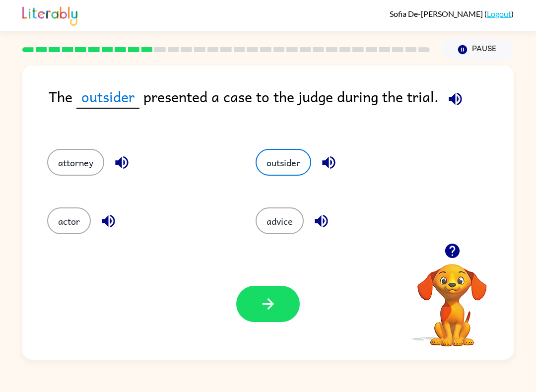
click at [265, 312] on icon "button" at bounding box center [268, 303] width 17 height 17
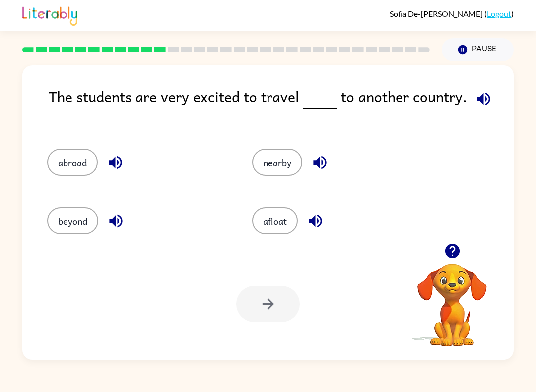
click at [69, 168] on button "abroad" at bounding box center [72, 162] width 51 height 27
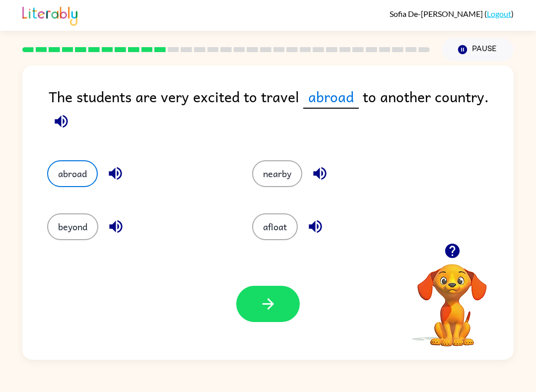
click at [261, 306] on icon "button" at bounding box center [268, 303] width 17 height 17
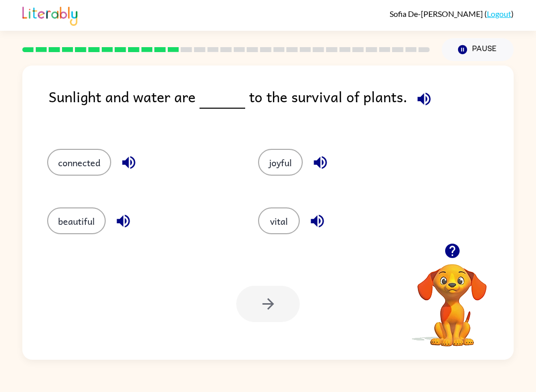
click at [82, 170] on button "connected" at bounding box center [79, 162] width 64 height 27
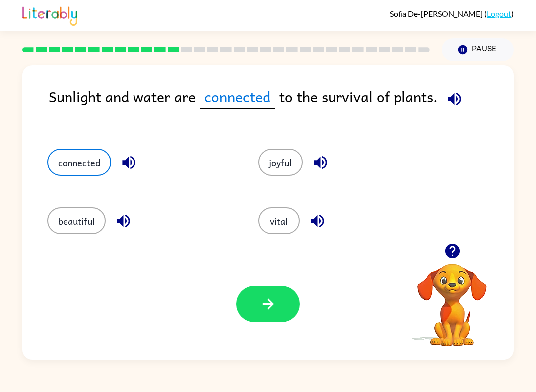
click at [241, 326] on div "Your browser must support playing .mp4 files to use Literably. Please try using…" at bounding box center [268, 304] width 492 height 112
click at [275, 308] on icon "button" at bounding box center [268, 303] width 17 height 17
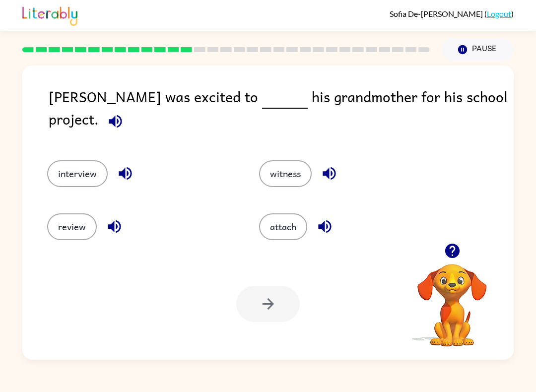
click at [74, 162] on button "interview" at bounding box center [77, 173] width 61 height 27
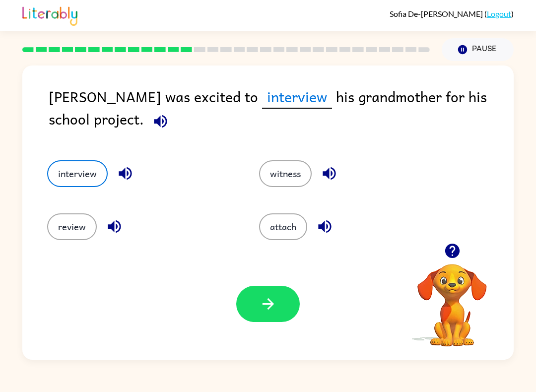
click at [265, 302] on icon "button" at bounding box center [268, 303] width 17 height 17
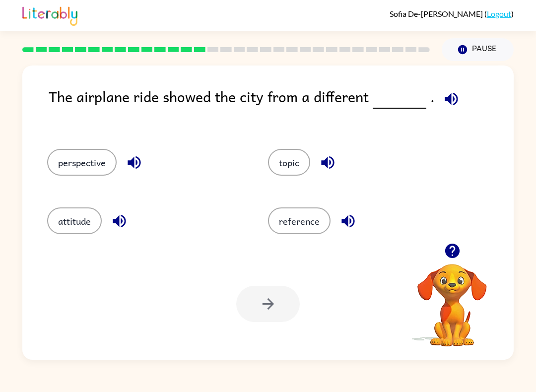
click at [92, 154] on button "perspective" at bounding box center [82, 162] width 70 height 27
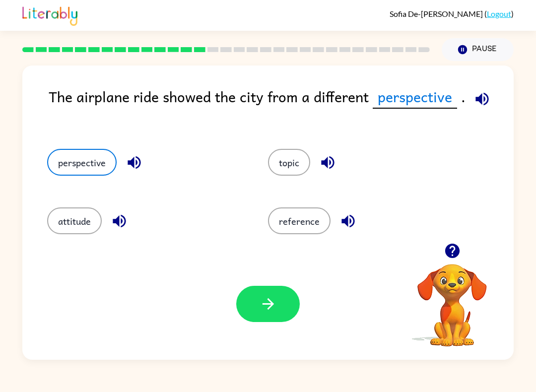
click at [287, 308] on button "button" at bounding box center [268, 304] width 64 height 36
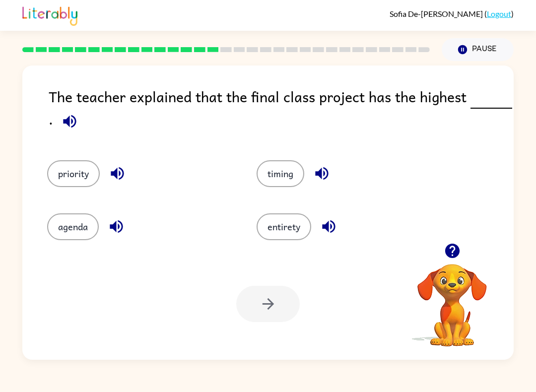
click at [81, 166] on button "priority" at bounding box center [73, 173] width 53 height 27
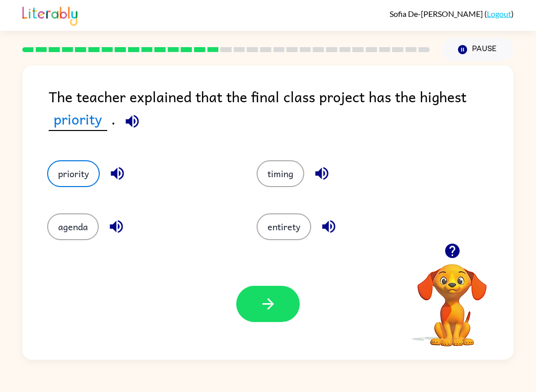
click at [267, 304] on icon "button" at bounding box center [267, 303] width 11 height 11
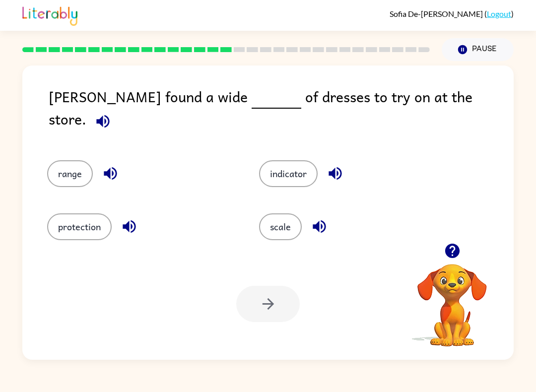
click at [289, 219] on button "scale" at bounding box center [280, 227] width 43 height 27
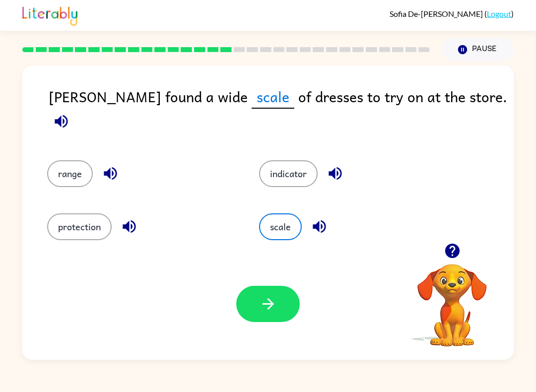
click at [277, 305] on button "button" at bounding box center [268, 304] width 64 height 36
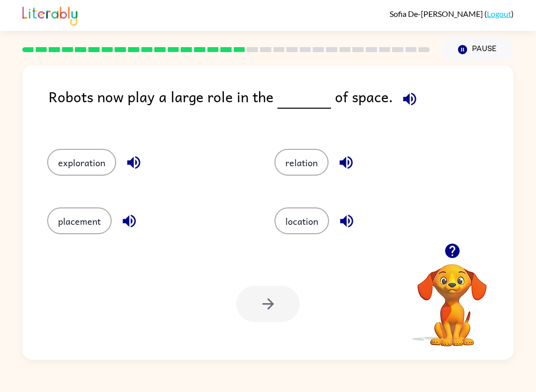
click at [89, 175] on button "exploration" at bounding box center [81, 162] width 69 height 27
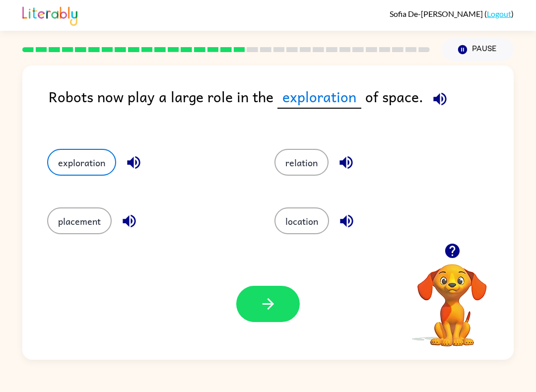
click at [264, 305] on icon "button" at bounding box center [267, 303] width 11 height 11
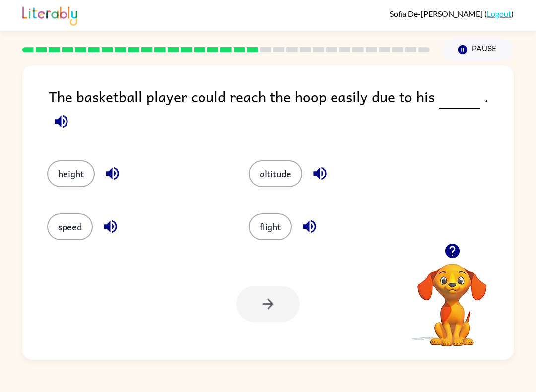
click at [73, 171] on button "height" at bounding box center [71, 173] width 48 height 27
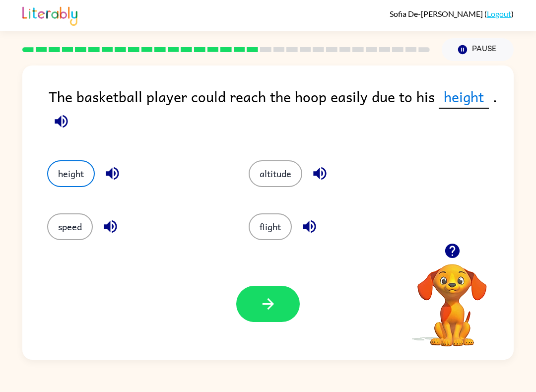
click at [268, 315] on button "button" at bounding box center [268, 304] width 64 height 36
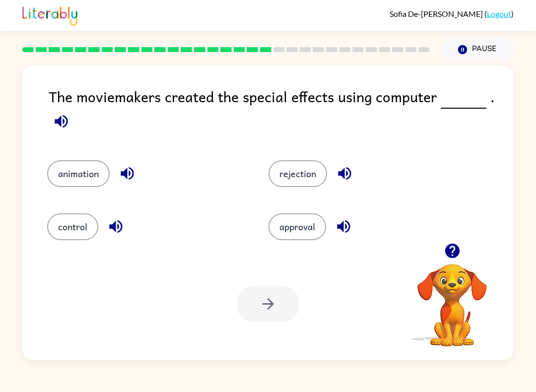
click at [271, 319] on div at bounding box center [268, 304] width 64 height 36
click at [68, 180] on button "animation" at bounding box center [78, 173] width 63 height 27
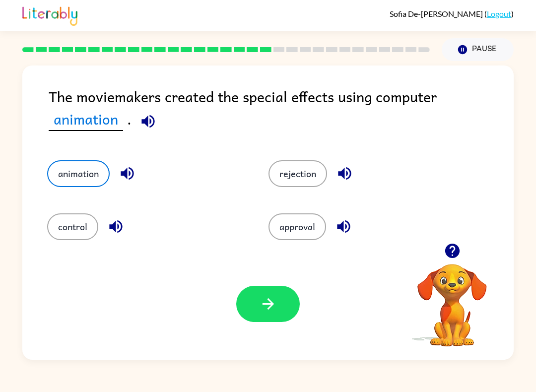
click at [272, 308] on icon "button" at bounding box center [268, 303] width 17 height 17
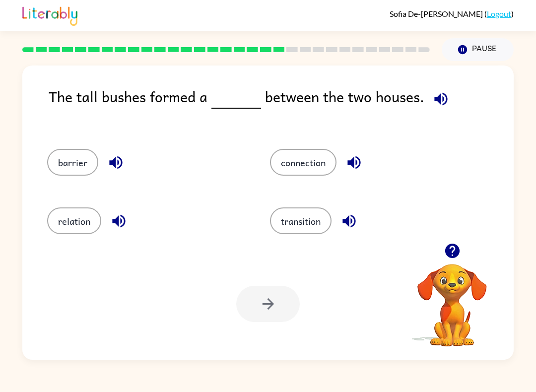
click at [52, 153] on button "barrier" at bounding box center [72, 162] width 51 height 27
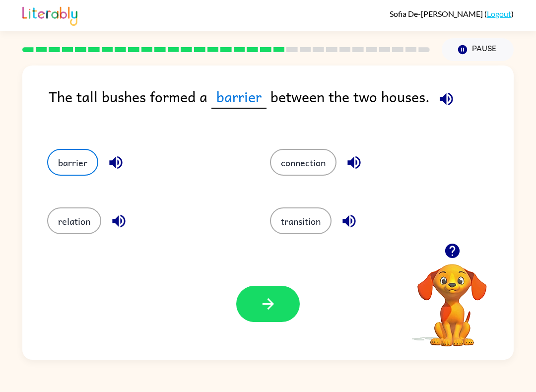
click at [257, 320] on button "button" at bounding box center [268, 304] width 64 height 36
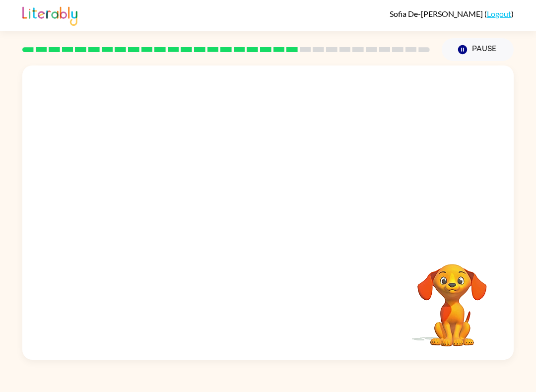
click at [177, 215] on video "Your browser must support playing .mp4 files to use Literably. Please try using…" at bounding box center [268, 155] width 492 height 178
click at [266, 218] on icon "button" at bounding box center [267, 217] width 11 height 11
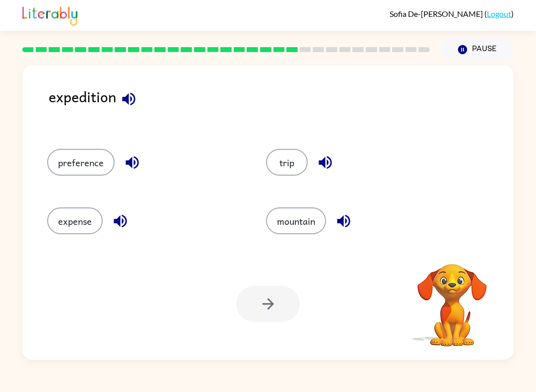
click at [305, 159] on button "trip" at bounding box center [287, 162] width 42 height 27
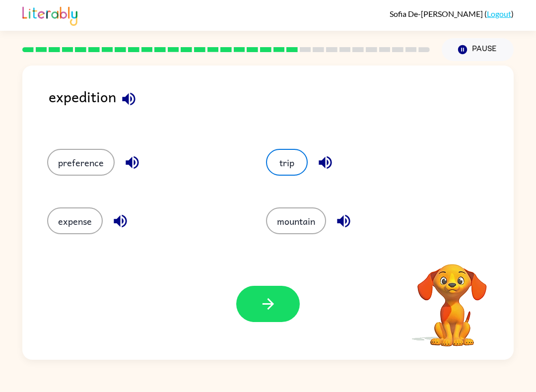
click at [269, 312] on icon "button" at bounding box center [268, 303] width 17 height 17
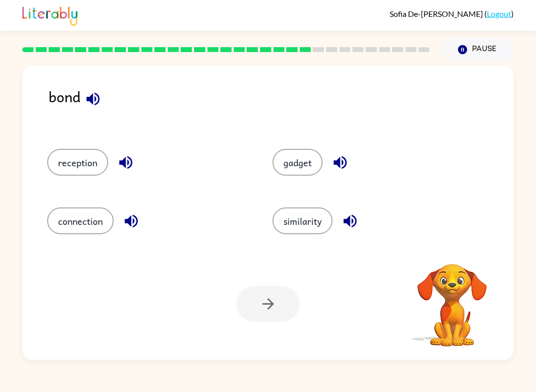
click at [83, 226] on button "connection" at bounding box center [80, 221] width 67 height 27
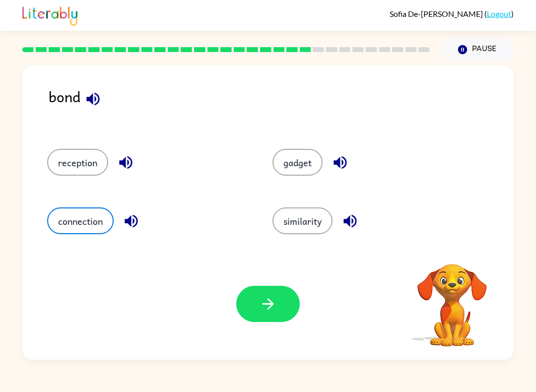
click at [296, 303] on button "button" at bounding box center [268, 304] width 64 height 36
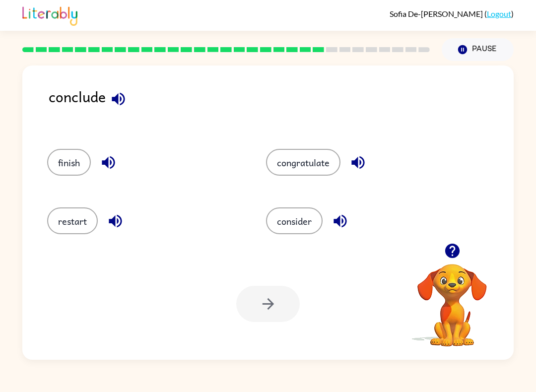
click at [63, 175] on button "finish" at bounding box center [69, 162] width 44 height 27
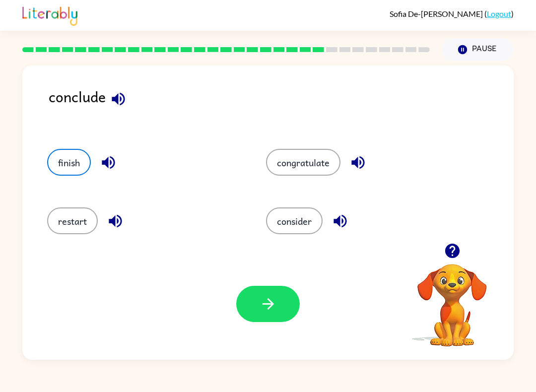
click at [267, 319] on button "button" at bounding box center [268, 304] width 64 height 36
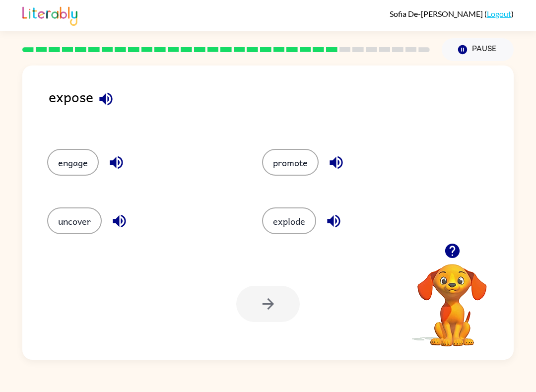
click at [290, 157] on button "promote" at bounding box center [290, 162] width 57 height 27
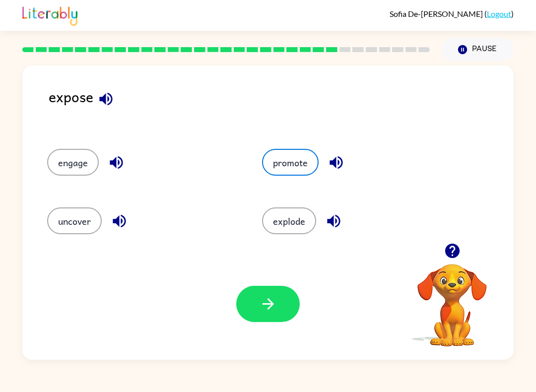
click at [89, 217] on button "uncover" at bounding box center [74, 221] width 55 height 27
click at [284, 302] on button "button" at bounding box center [268, 304] width 64 height 36
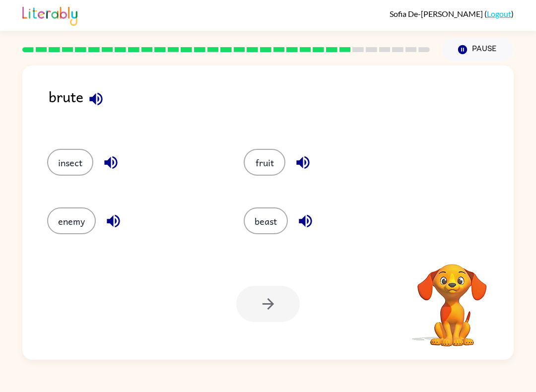
click at [80, 214] on button "enemy" at bounding box center [71, 221] width 49 height 27
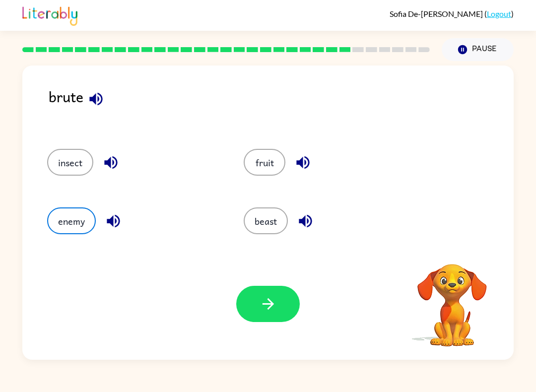
click at [269, 310] on icon "button" at bounding box center [268, 303] width 17 height 17
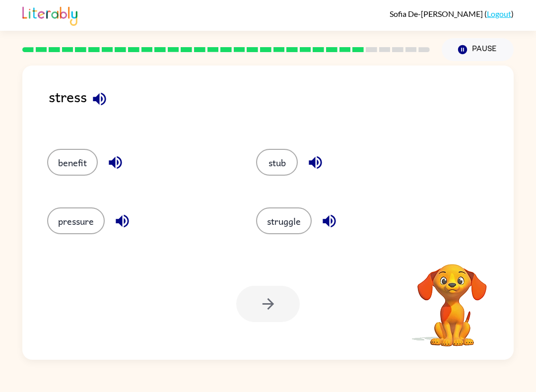
click at [86, 223] on button "pressure" at bounding box center [76, 221] width 58 height 27
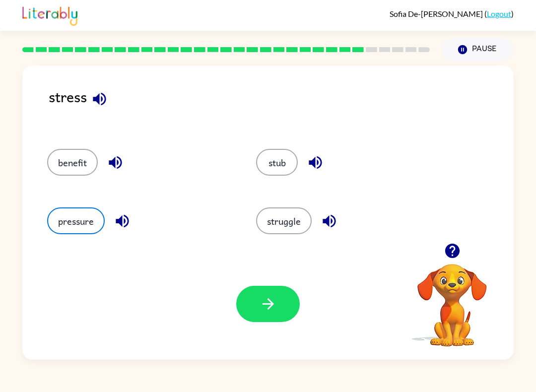
click at [267, 317] on button "button" at bounding box center [268, 304] width 64 height 36
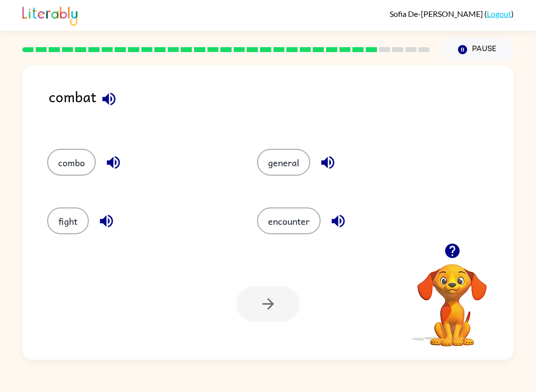
click at [64, 227] on button "fight" at bounding box center [68, 221] width 42 height 27
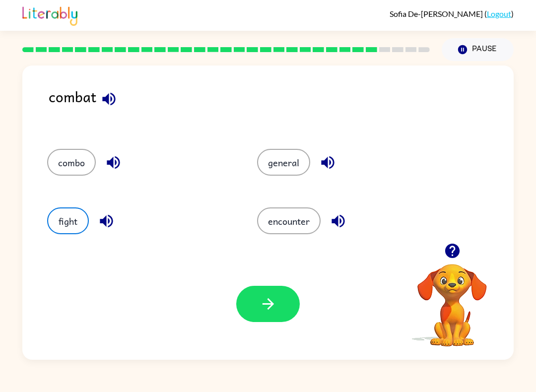
click at [280, 318] on button "button" at bounding box center [268, 304] width 64 height 36
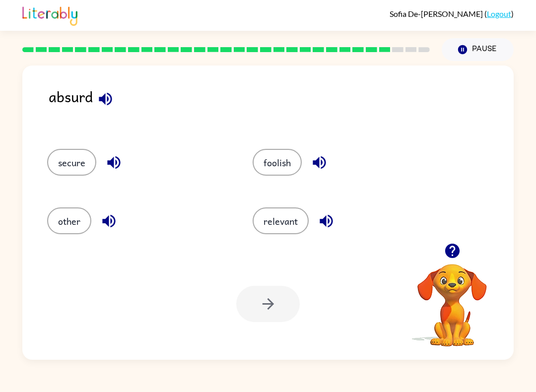
click at [274, 296] on div at bounding box center [268, 304] width 64 height 36
click at [286, 164] on button "foolish" at bounding box center [277, 162] width 49 height 27
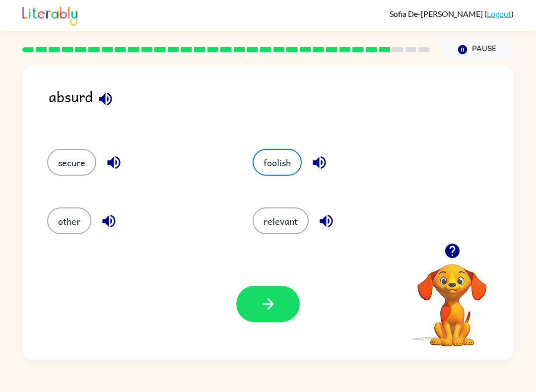
click at [278, 312] on button "button" at bounding box center [268, 304] width 64 height 36
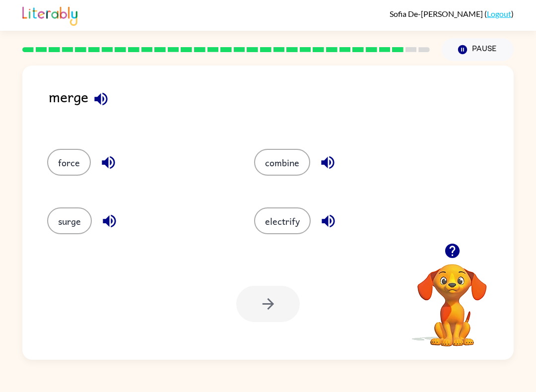
click at [65, 167] on button "force" at bounding box center [69, 162] width 44 height 27
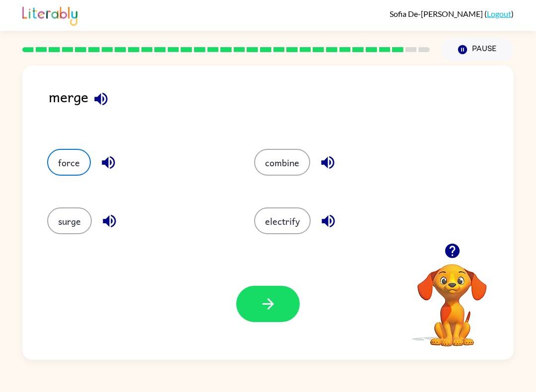
click at [264, 298] on icon "button" at bounding box center [268, 303] width 17 height 17
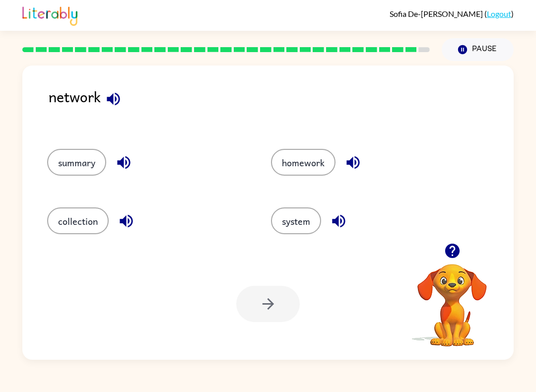
click at [301, 212] on button "system" at bounding box center [296, 221] width 50 height 27
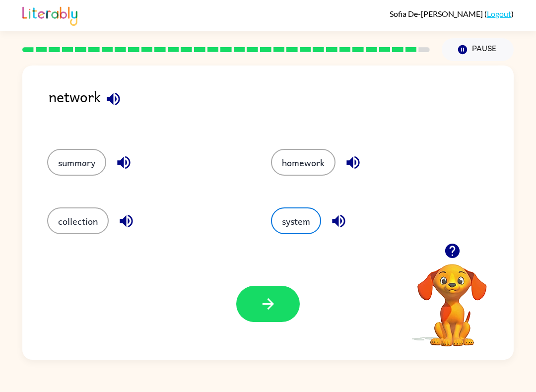
click at [271, 307] on icon "button" at bounding box center [267, 303] width 11 height 11
